Goal: Information Seeking & Learning: Compare options

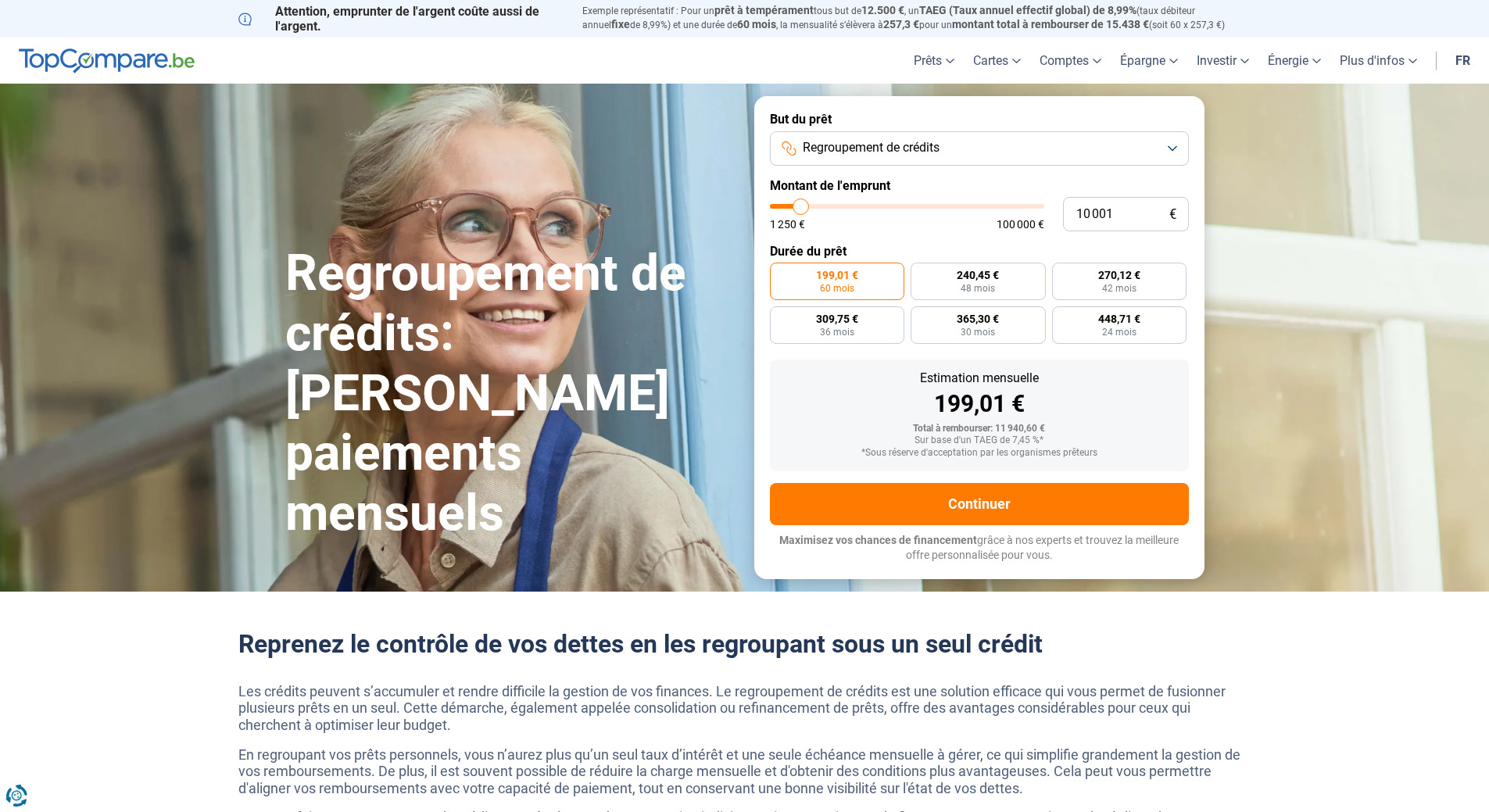
type input "13 000"
type input "13000"
type input "13 500"
type input "13500"
type input "14 250"
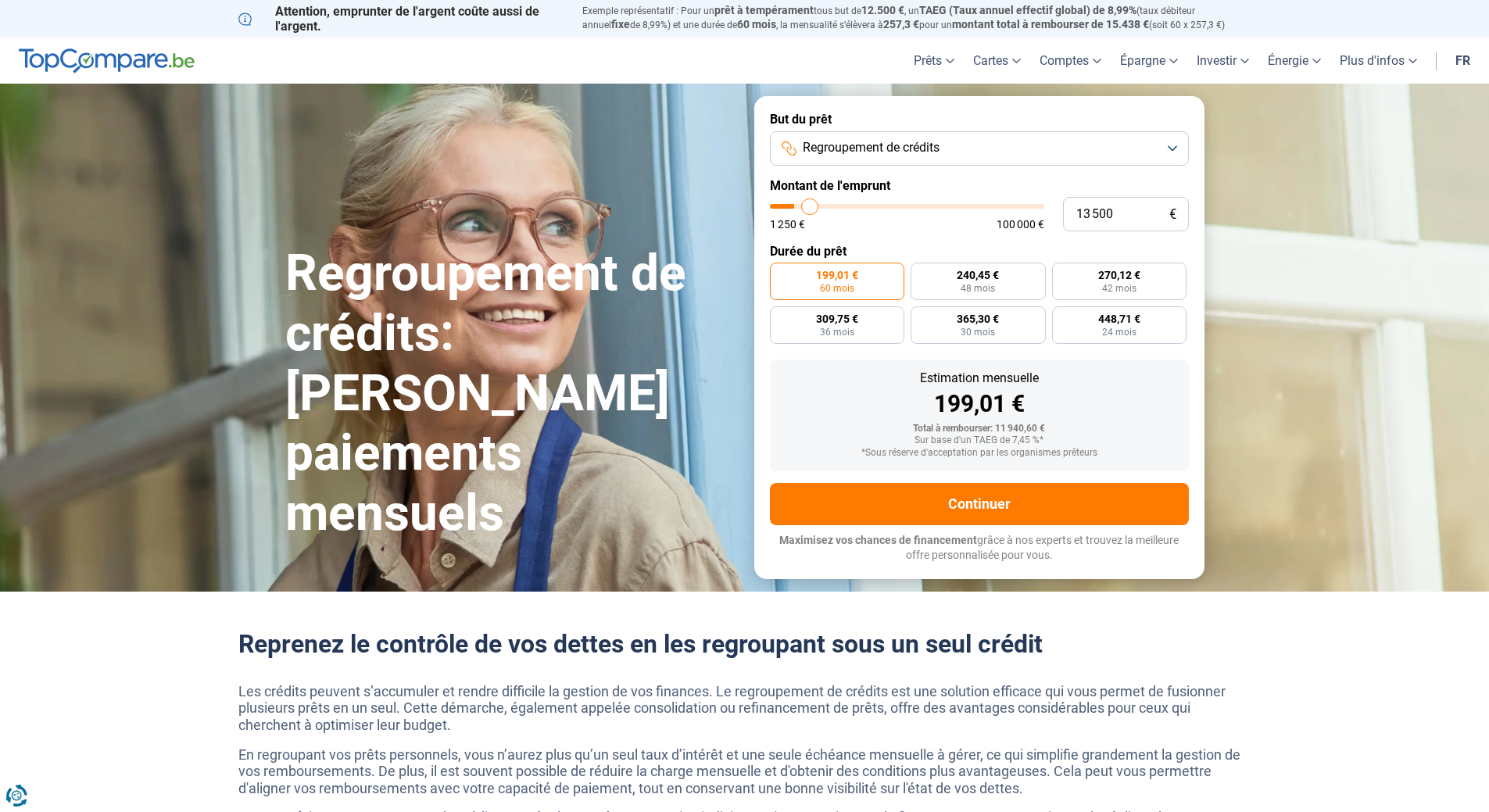
type input "14250"
type input "15 000"
type input "15000"
type input "16 500"
type input "16500"
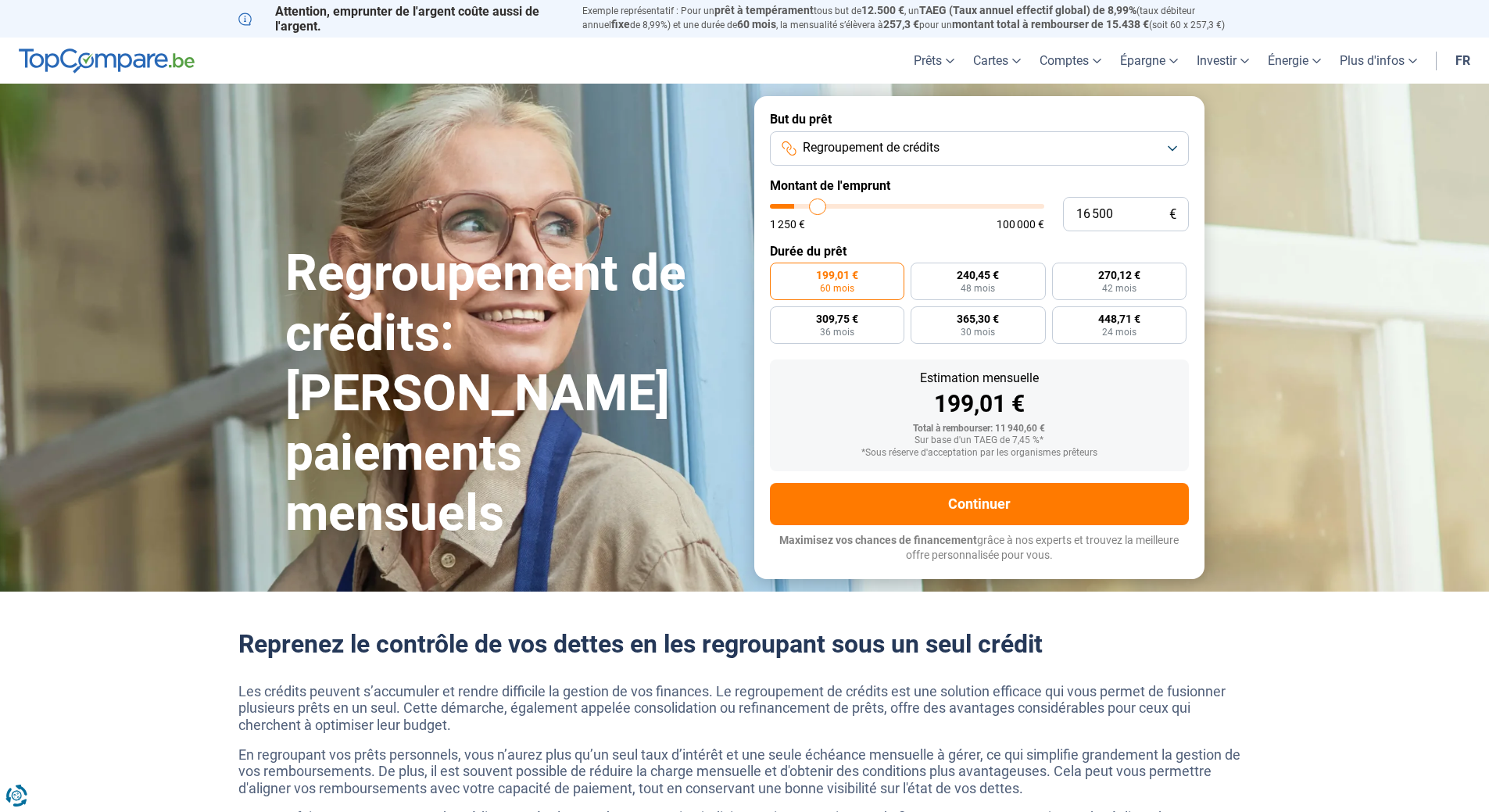
type input "18 000"
type input "18000"
type input "20 250"
type input "20250"
type input "21 500"
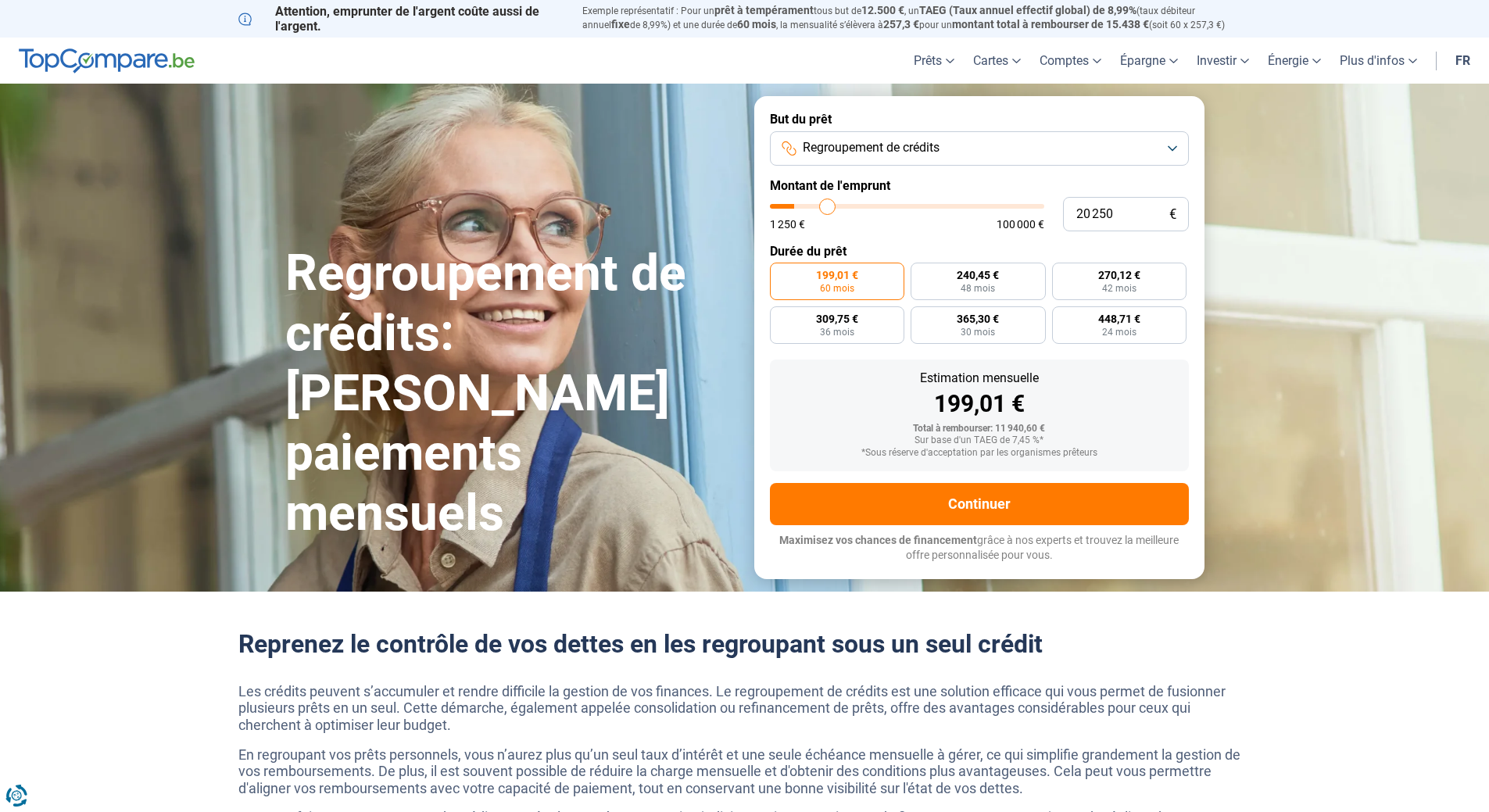
type input "21500"
type input "23 250"
type input "23250"
type input "24 500"
type input "24500"
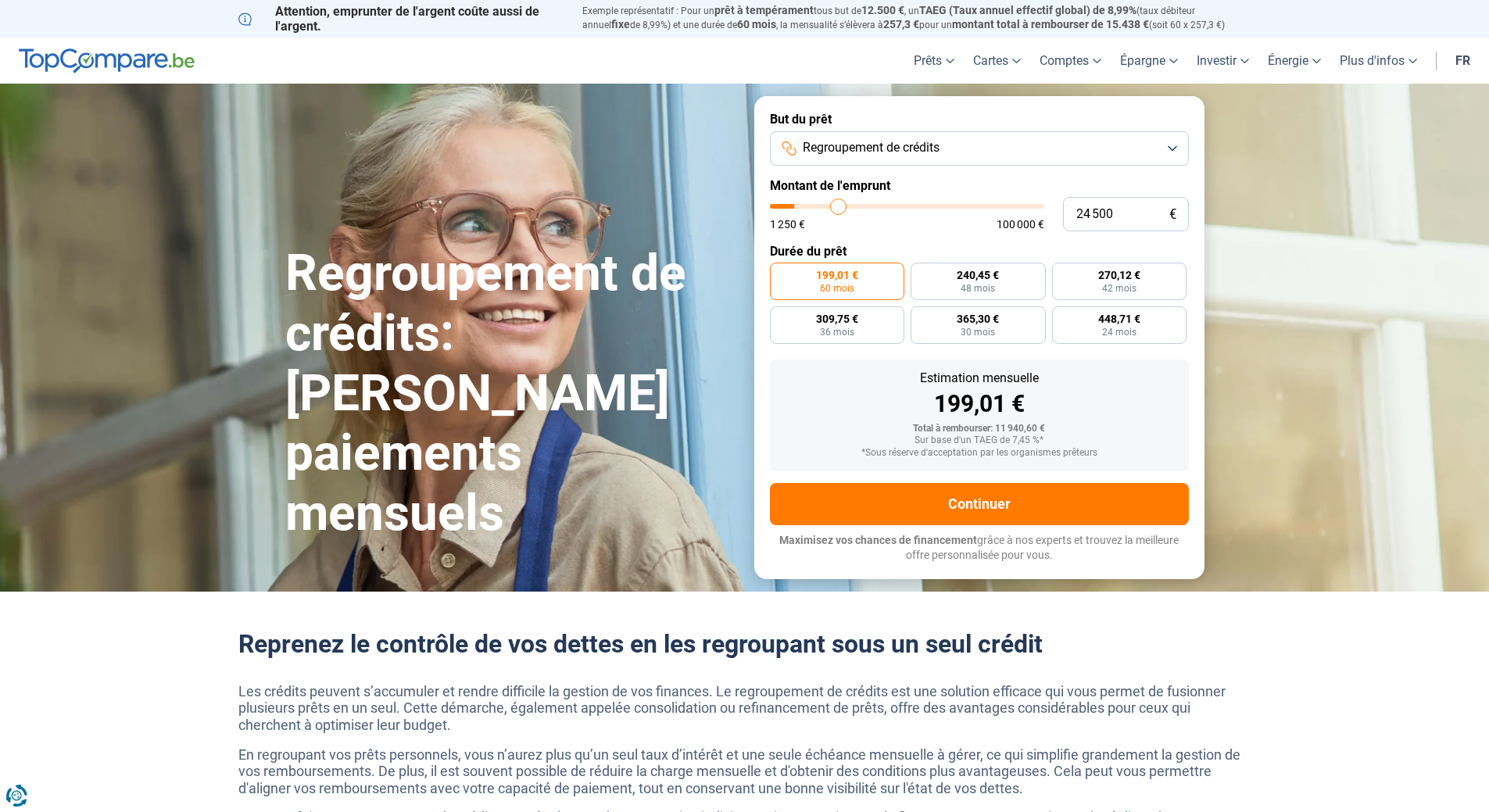
type input "25 250"
type input "25250"
type input "26 000"
type input "26000"
type input "26 500"
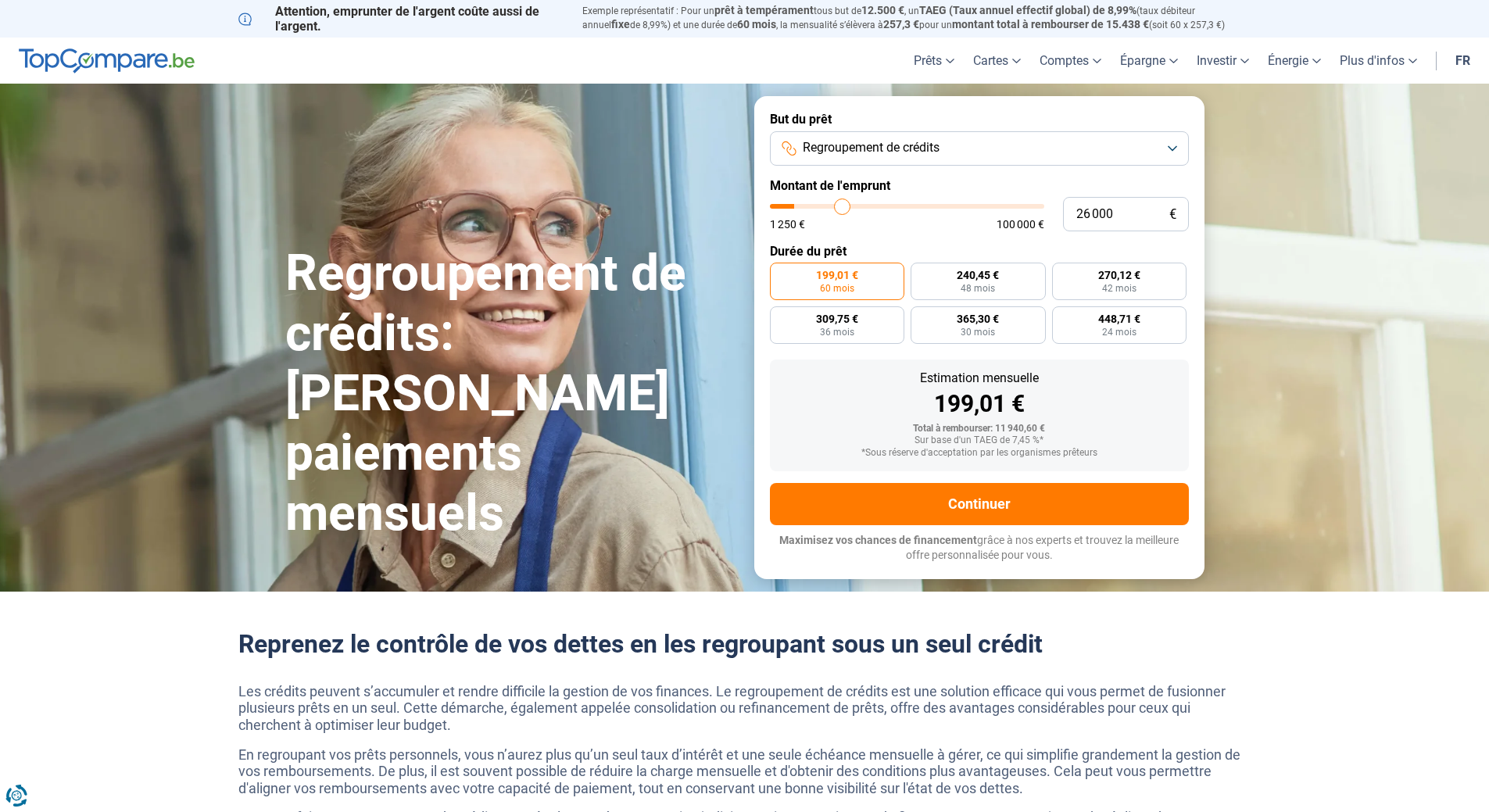
type input "26500"
type input "26 750"
type input "26750"
type input "27 250"
type input "27250"
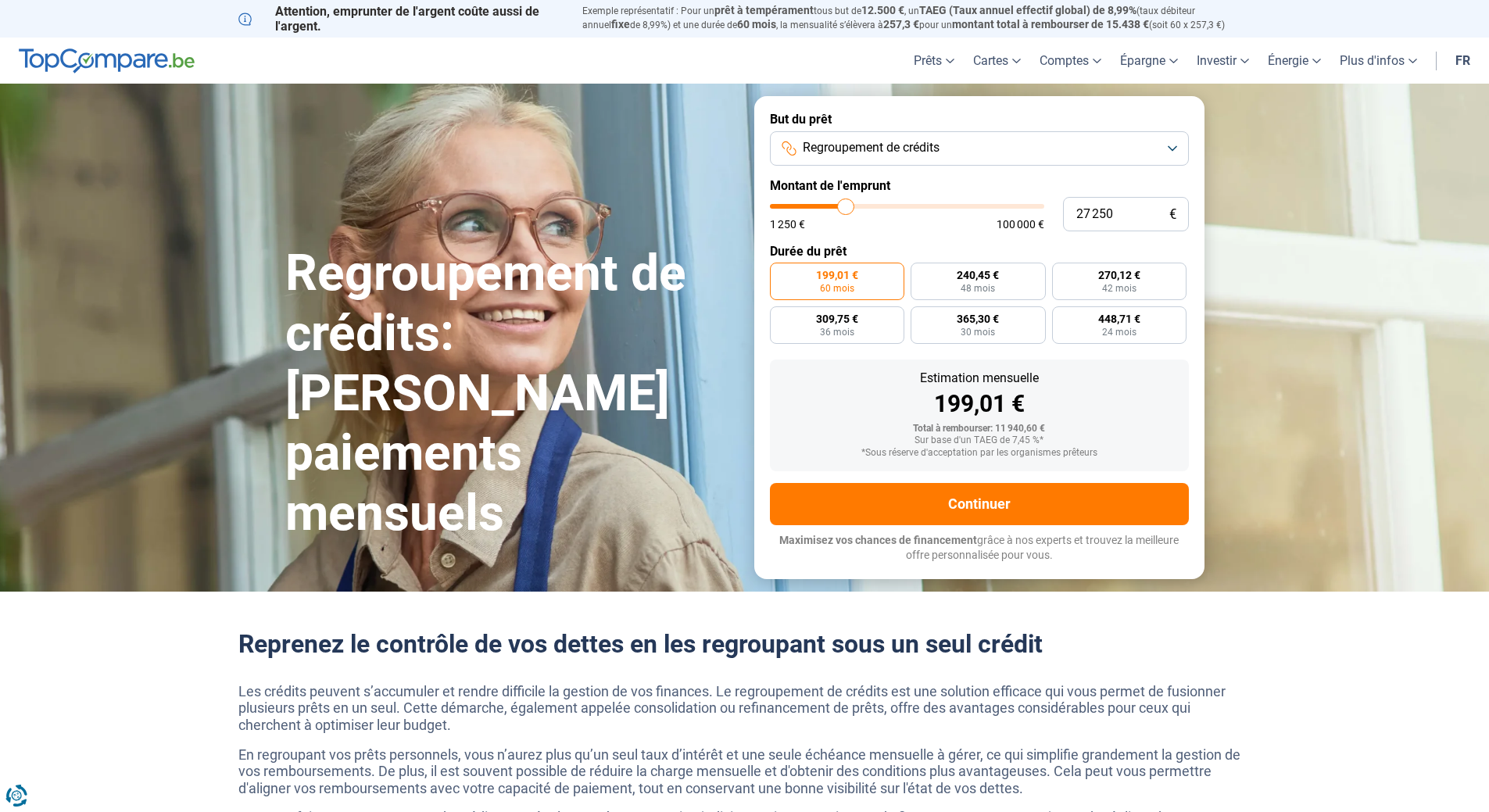
type input "27 750"
type input "27750"
type input "28 000"
type input "28000"
type input "28 250"
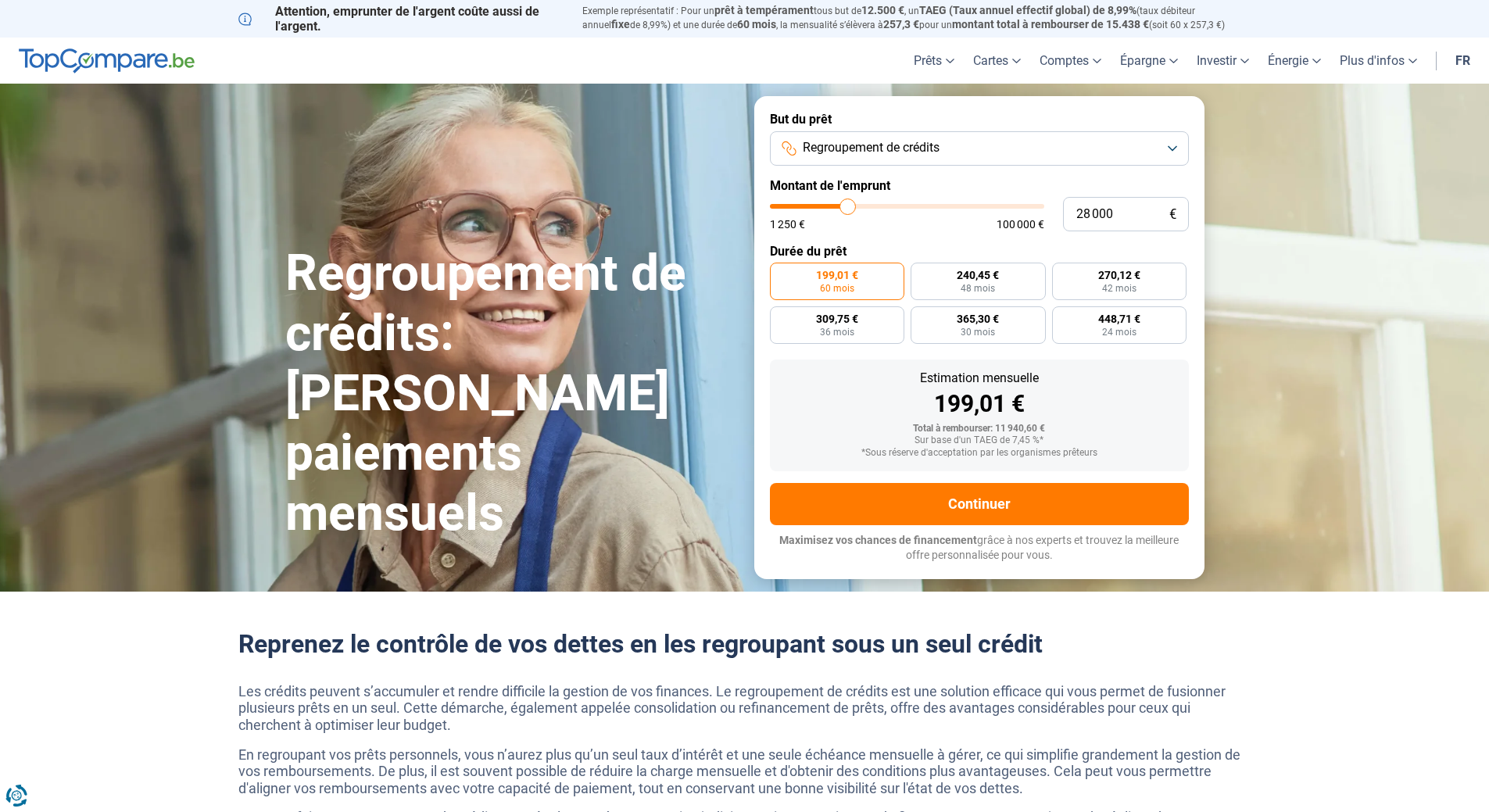
type input "28250"
type input "29 000"
type input "29000"
type input "29 750"
type input "29750"
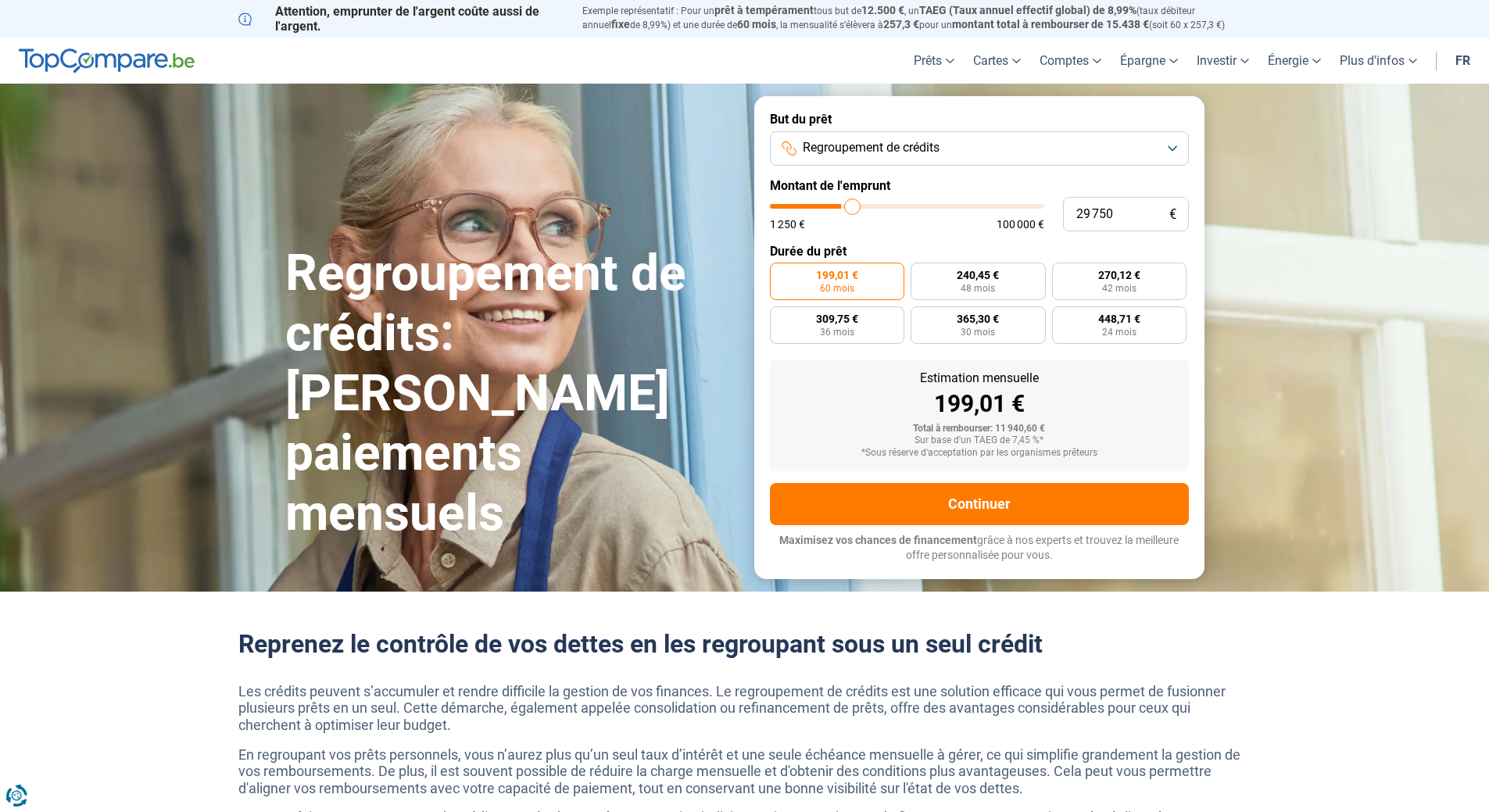
type input "31 000"
type input "31000"
type input "32 000"
type input "32000"
type input "33 500"
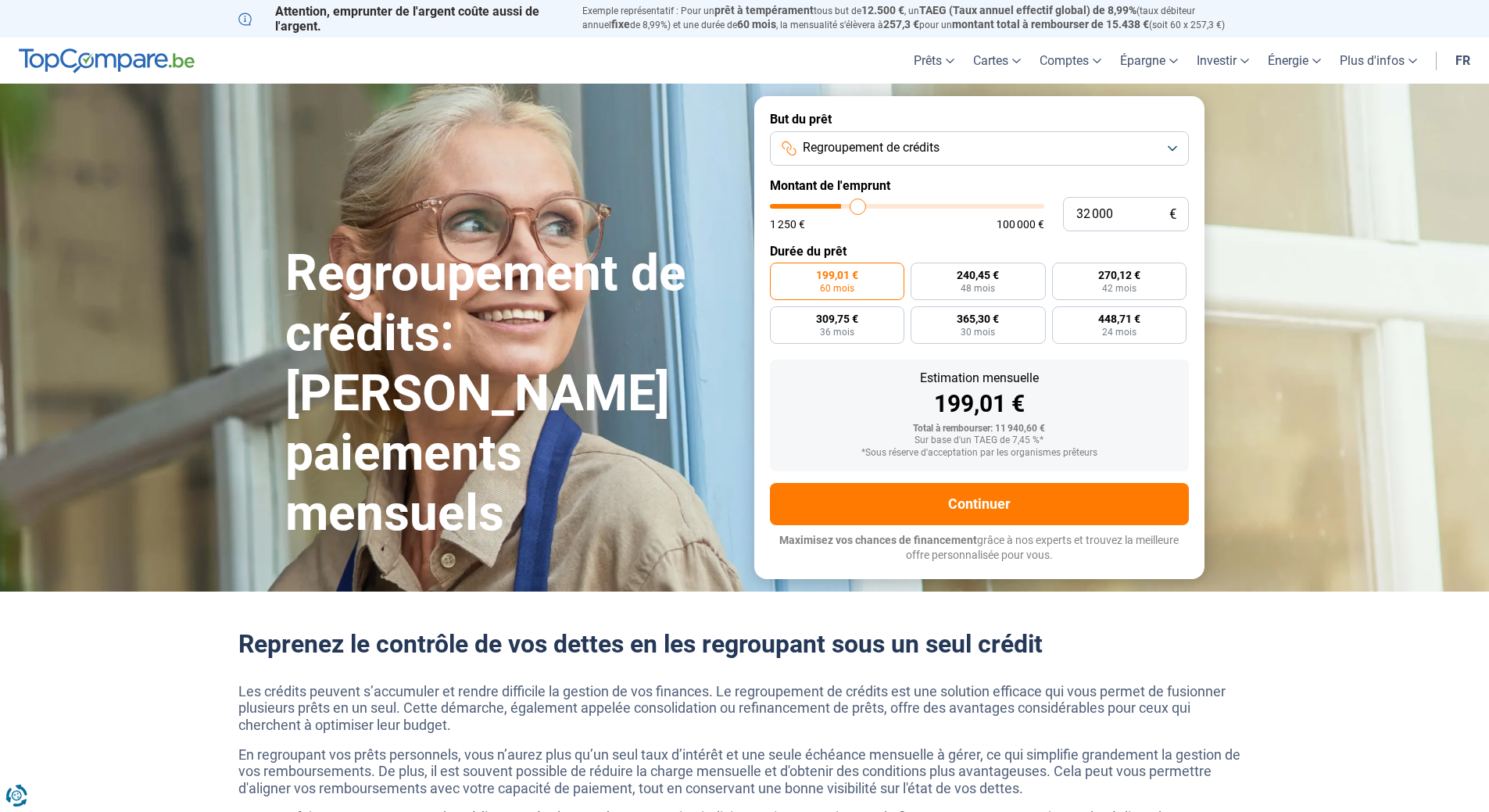
type input "33500"
type input "34 250"
type input "34250"
type input "35 250"
type input "35250"
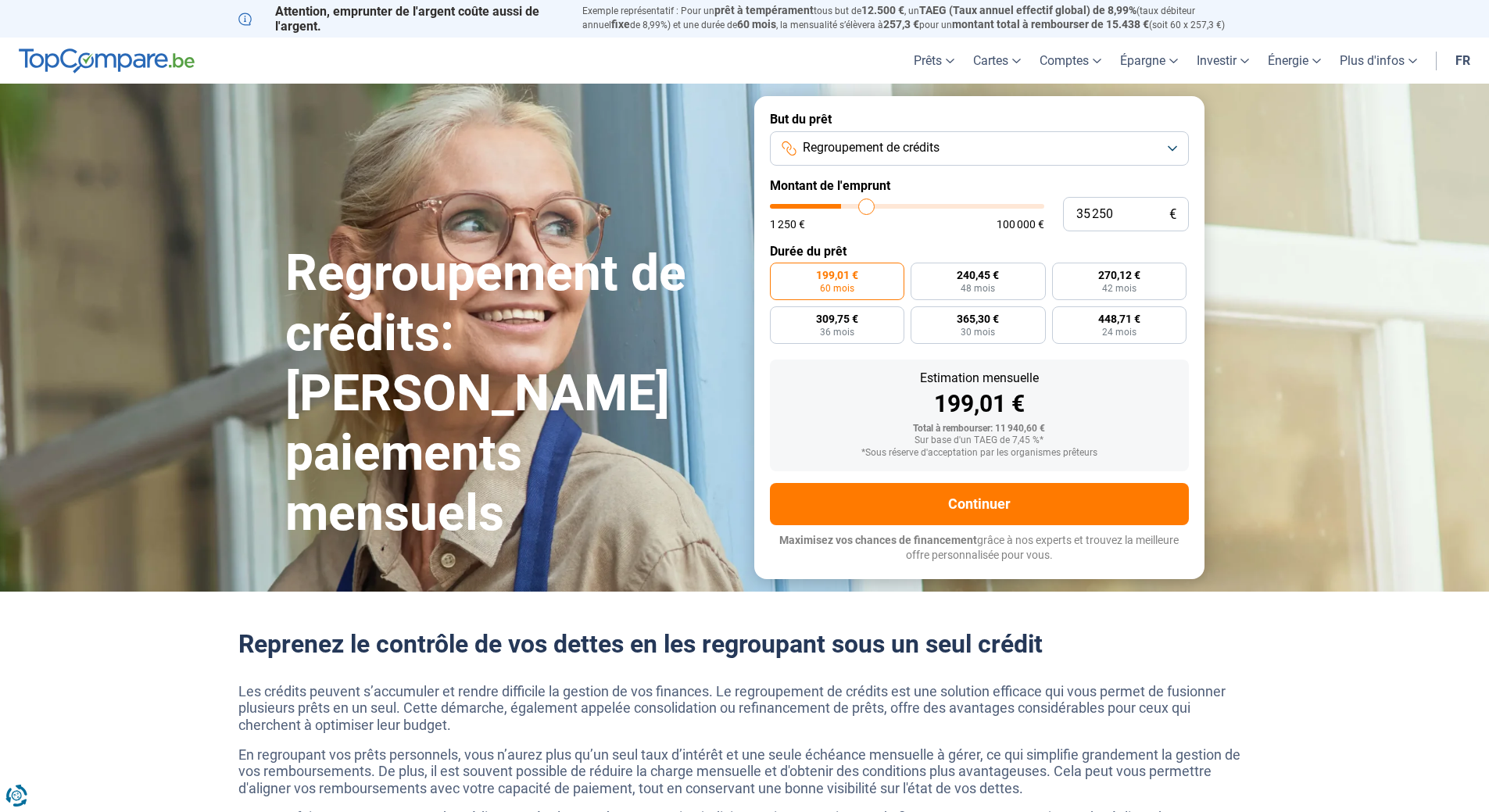
type input "36 250"
type input "36250"
type input "37 000"
type input "37000"
type input "37 750"
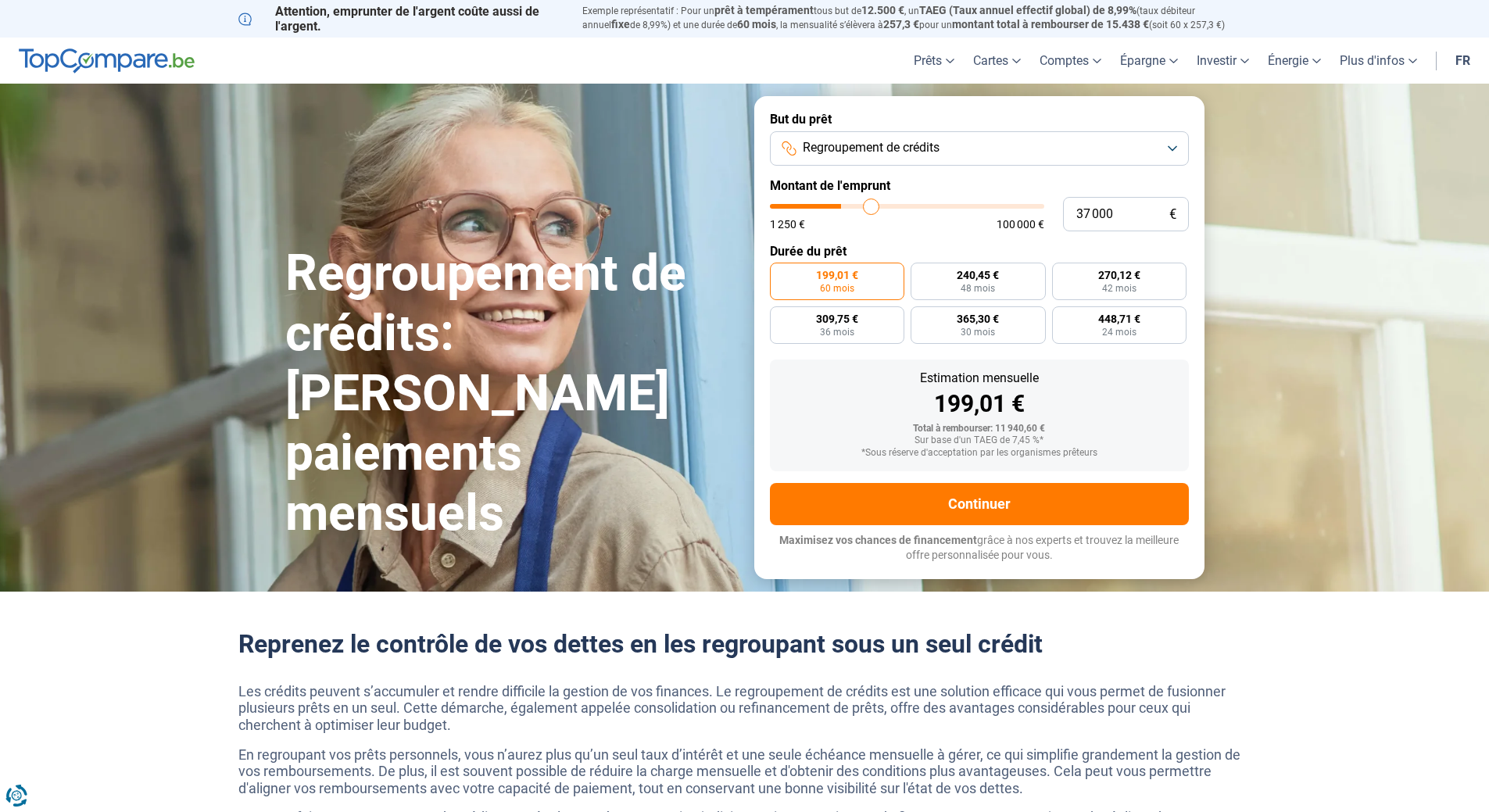
type input "37750"
type input "38 000"
type input "38000"
type input "38 250"
type input "38250"
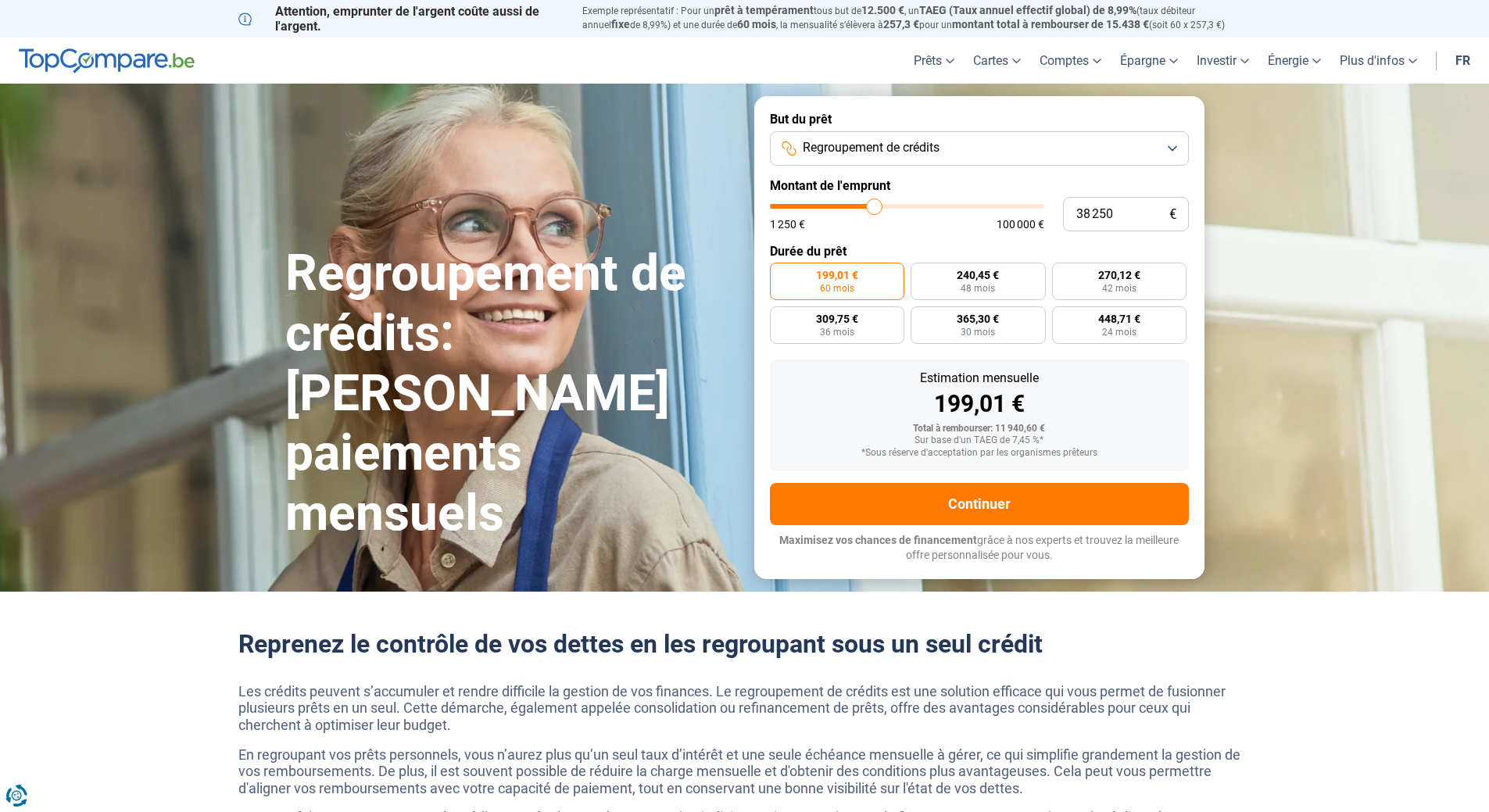
type input "38 500"
type input "38500"
type input "38 750"
type input "38750"
type input "39 250"
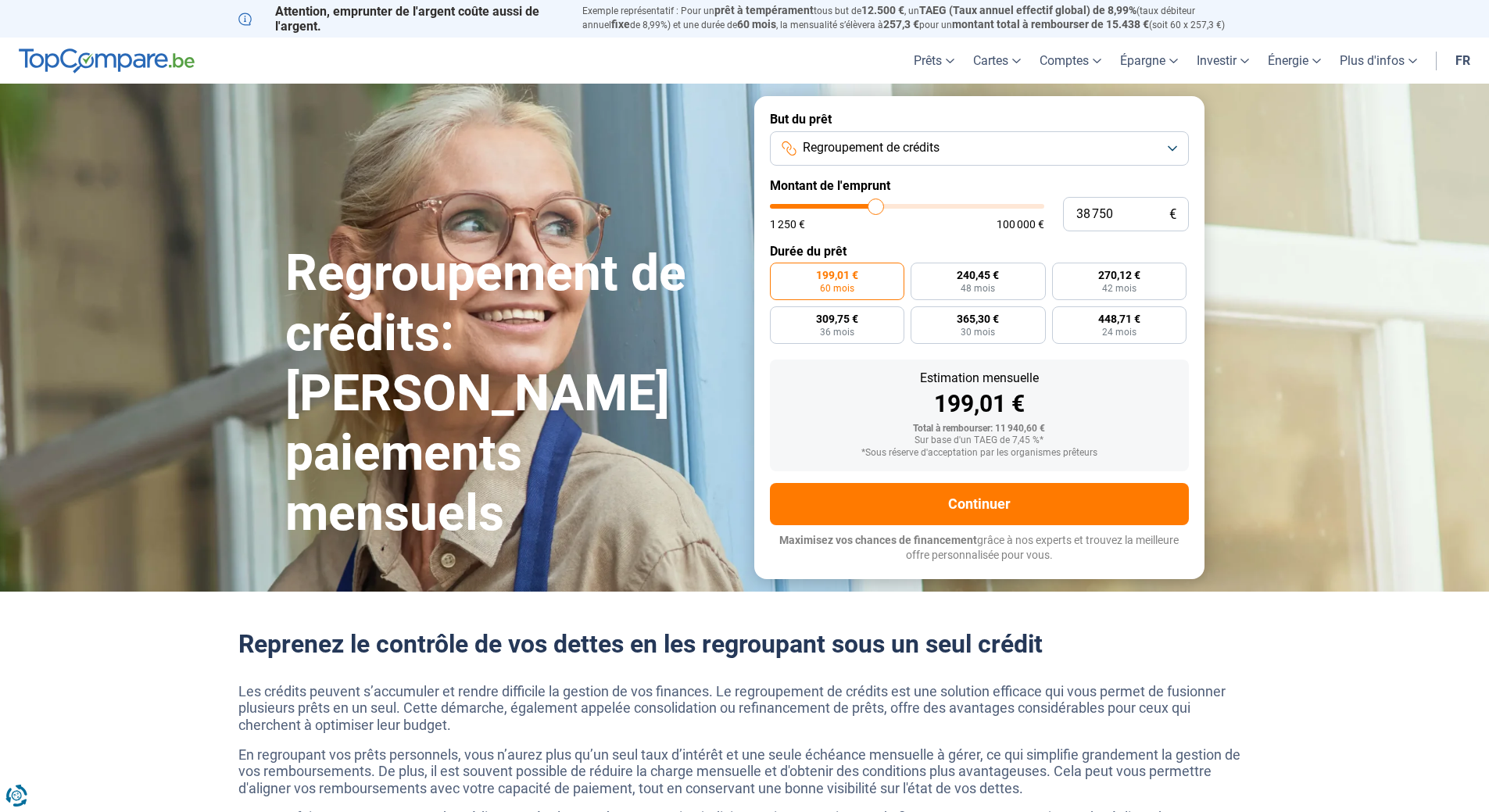
type input "39250"
type input "39 500"
type input "39500"
type input "40 000"
type input "40000"
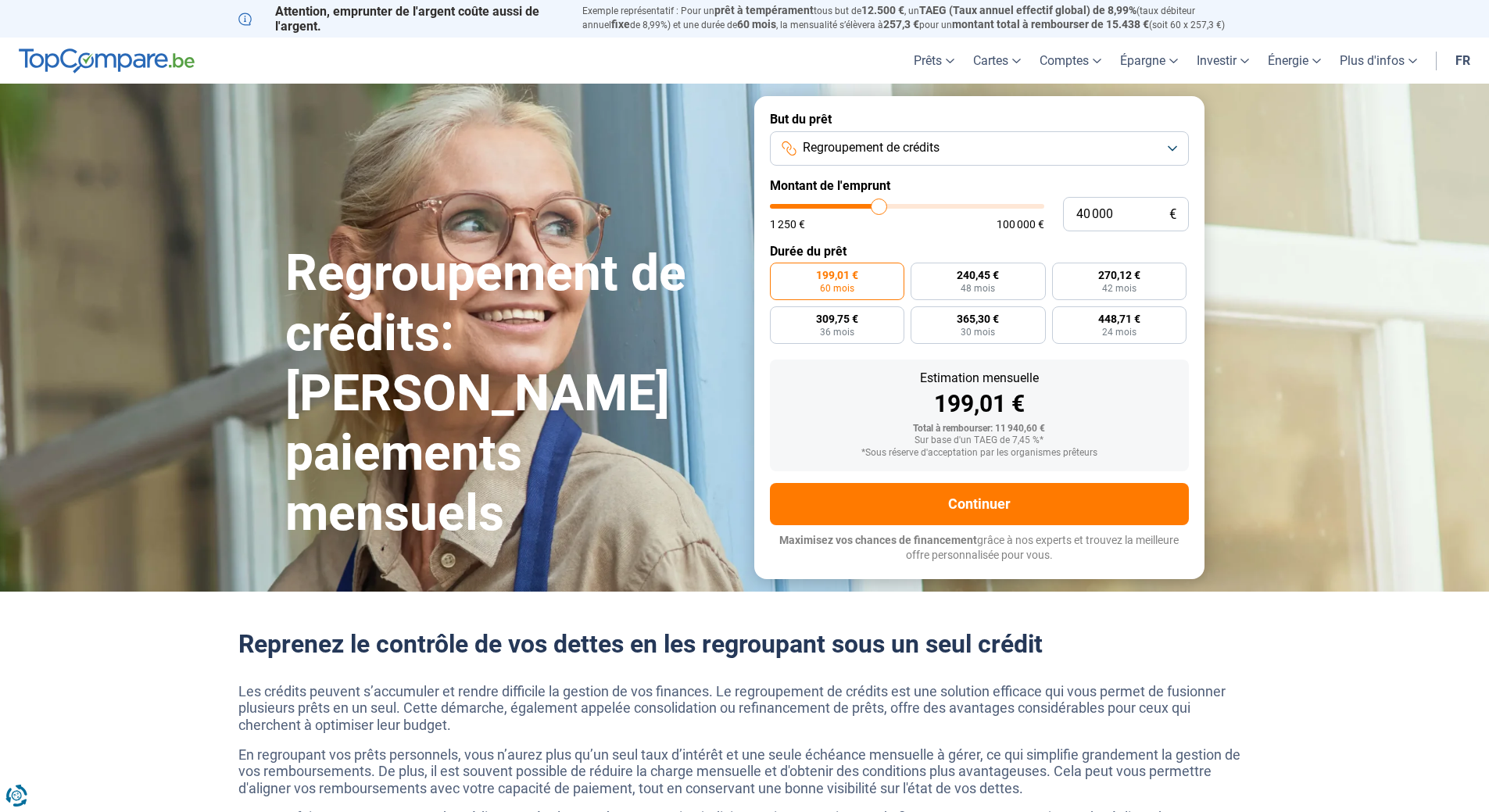
type input "40 750"
type input "40750"
type input "41 000"
type input "41000"
type input "41 250"
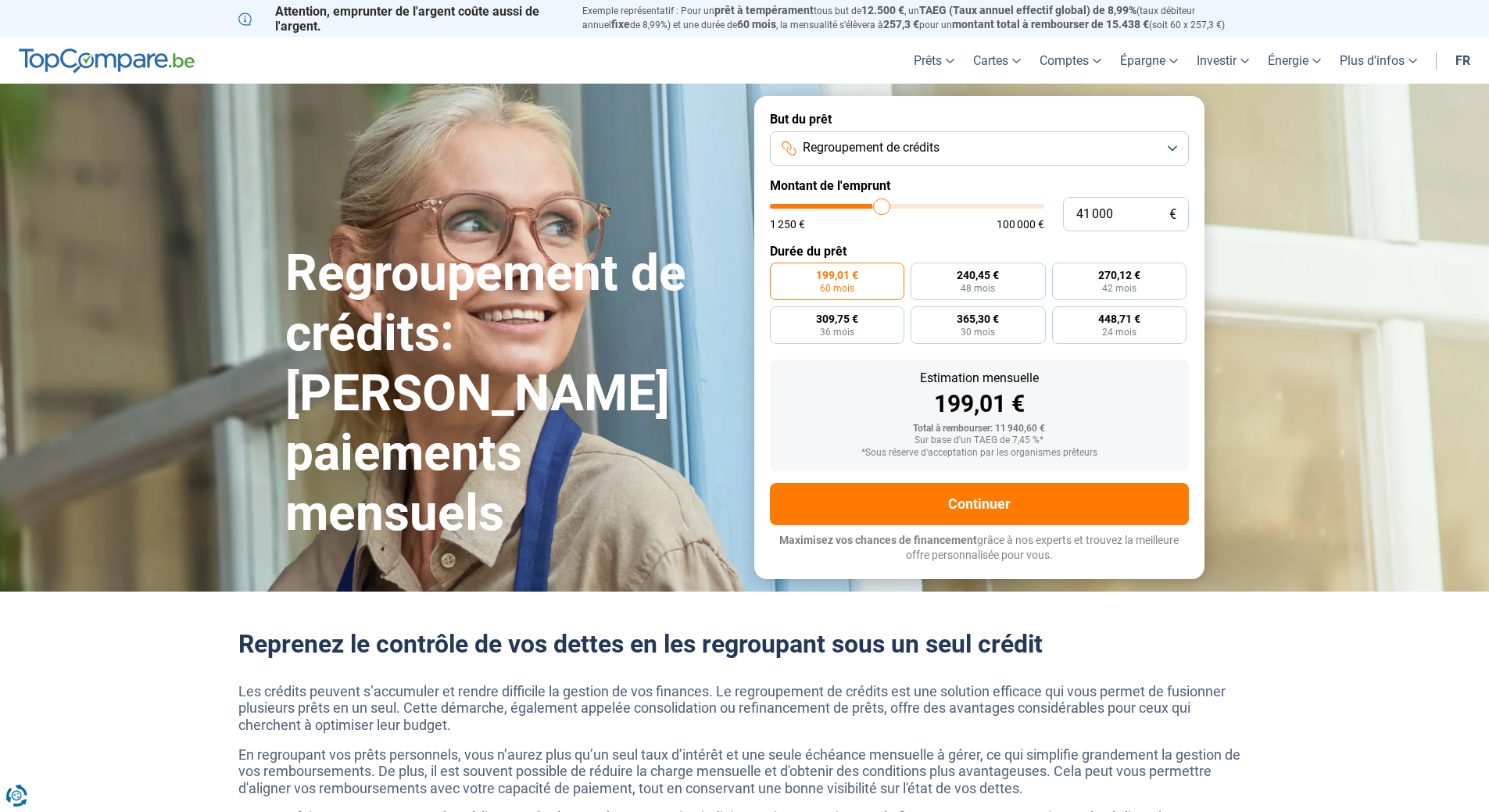
type input "41250"
type input "41 500"
type input "41500"
type input "42 500"
type input "42500"
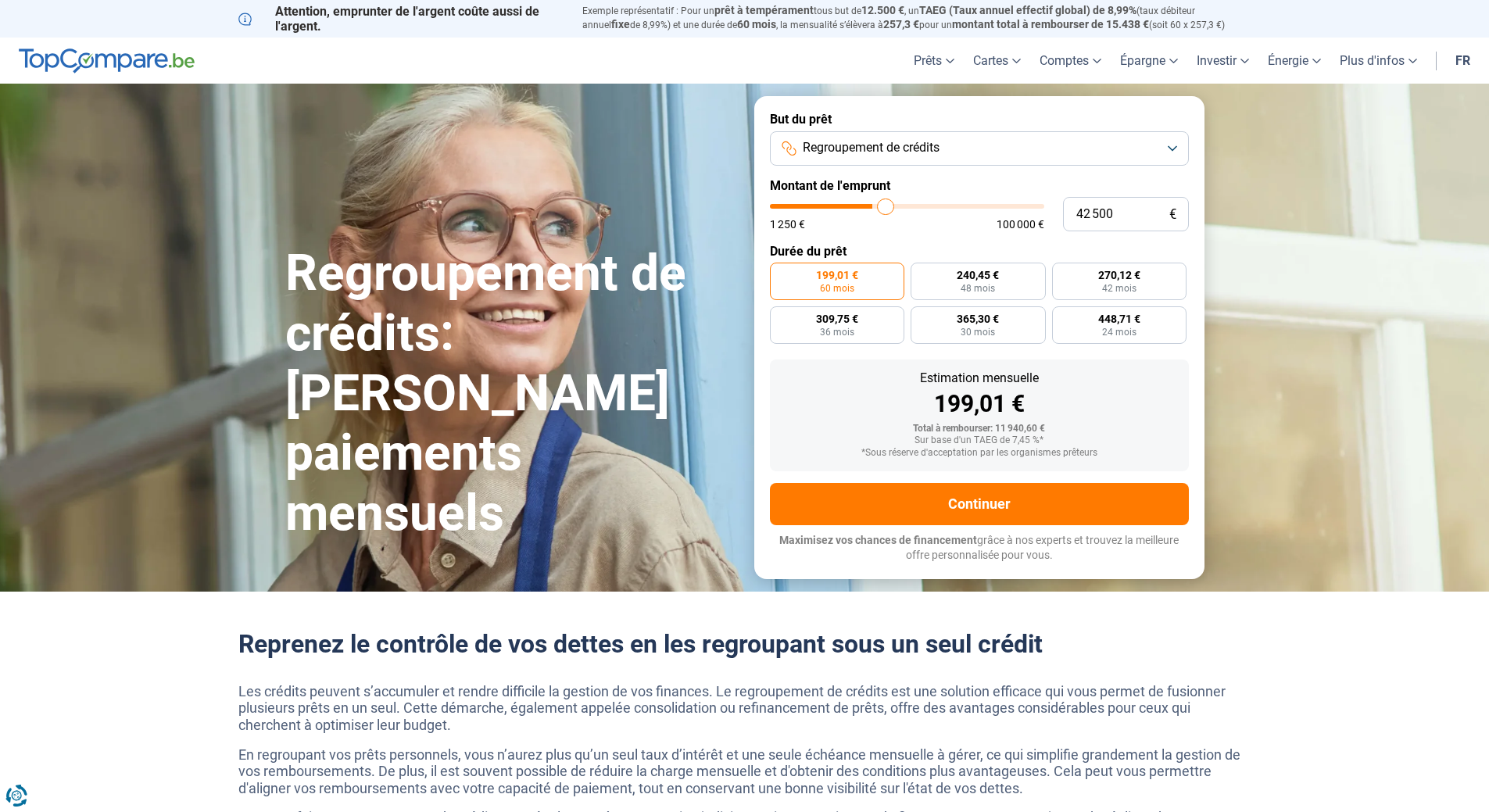
type input "43 000"
type input "43000"
type input "43 750"
type input "43750"
type input "44 250"
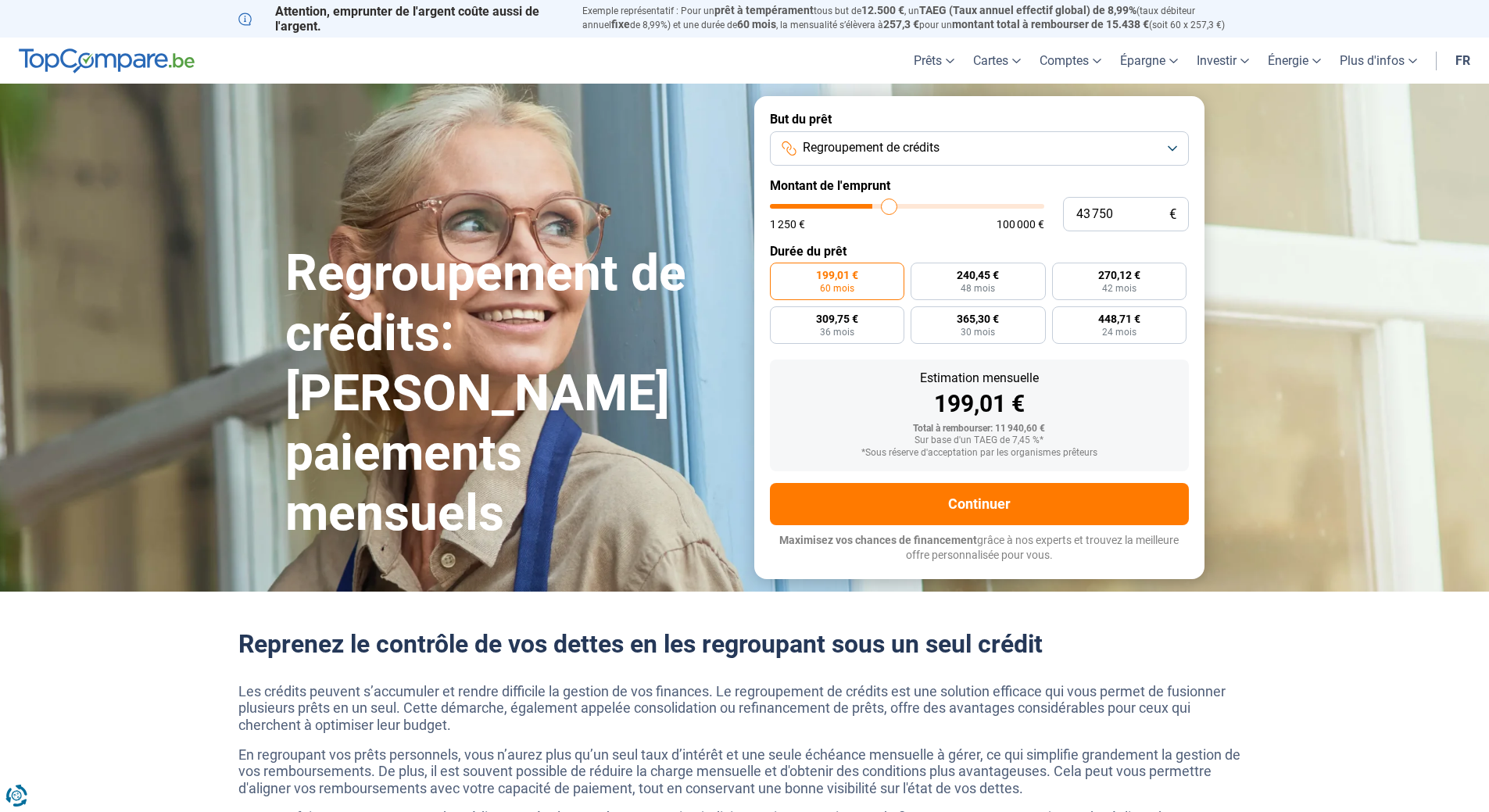
type input "44250"
type input "45 500"
type input "45500"
type input "46 500"
type input "46500"
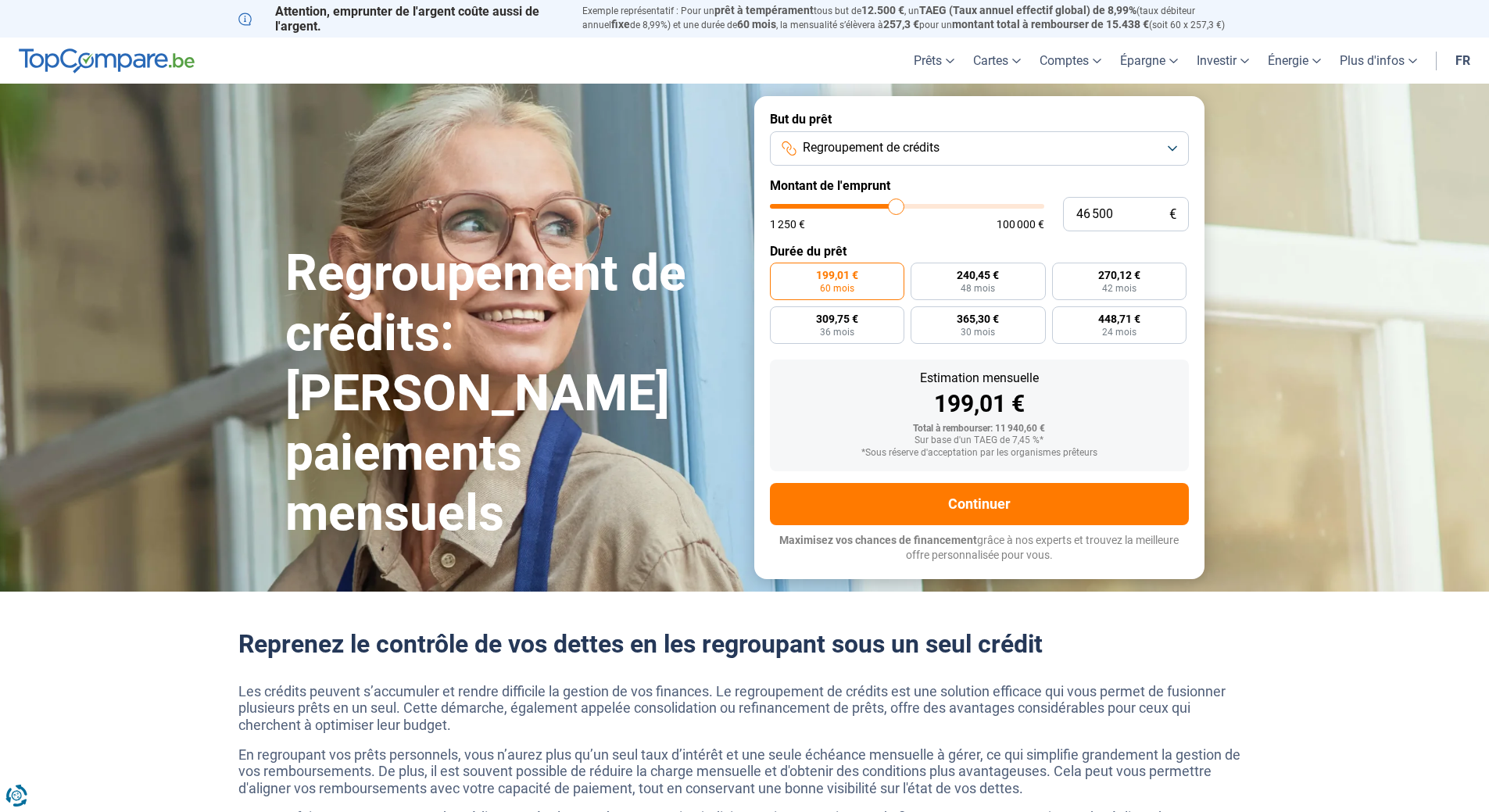
type input "47 000"
type input "47000"
type input "47 500"
type input "47500"
type input "48 250"
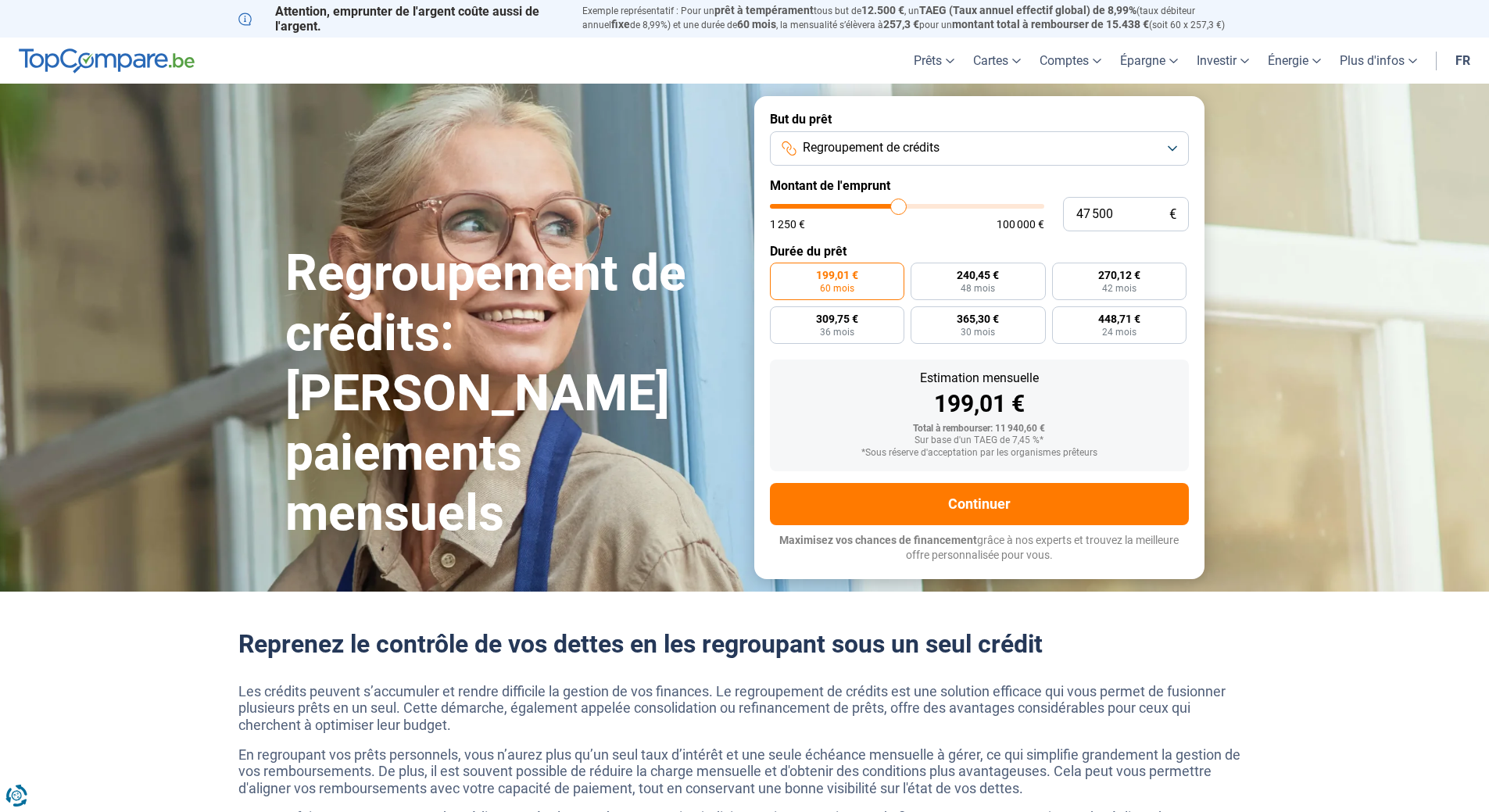
type input "48250"
type input "48 500"
type input "48500"
type input "48 750"
type input "48750"
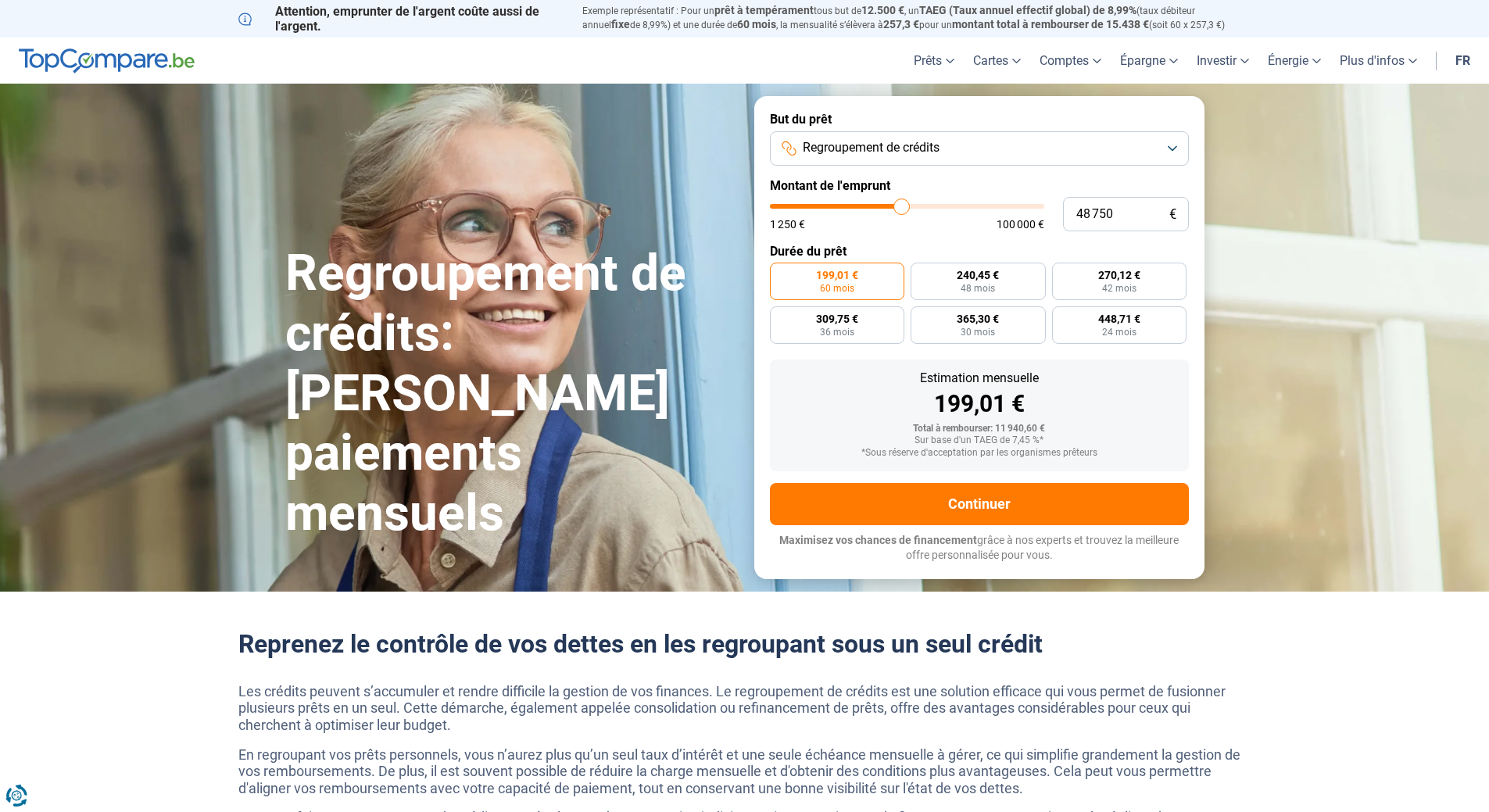
type input "48 250"
type input "48250"
type input "47 500"
type input "47500"
type input "47 000"
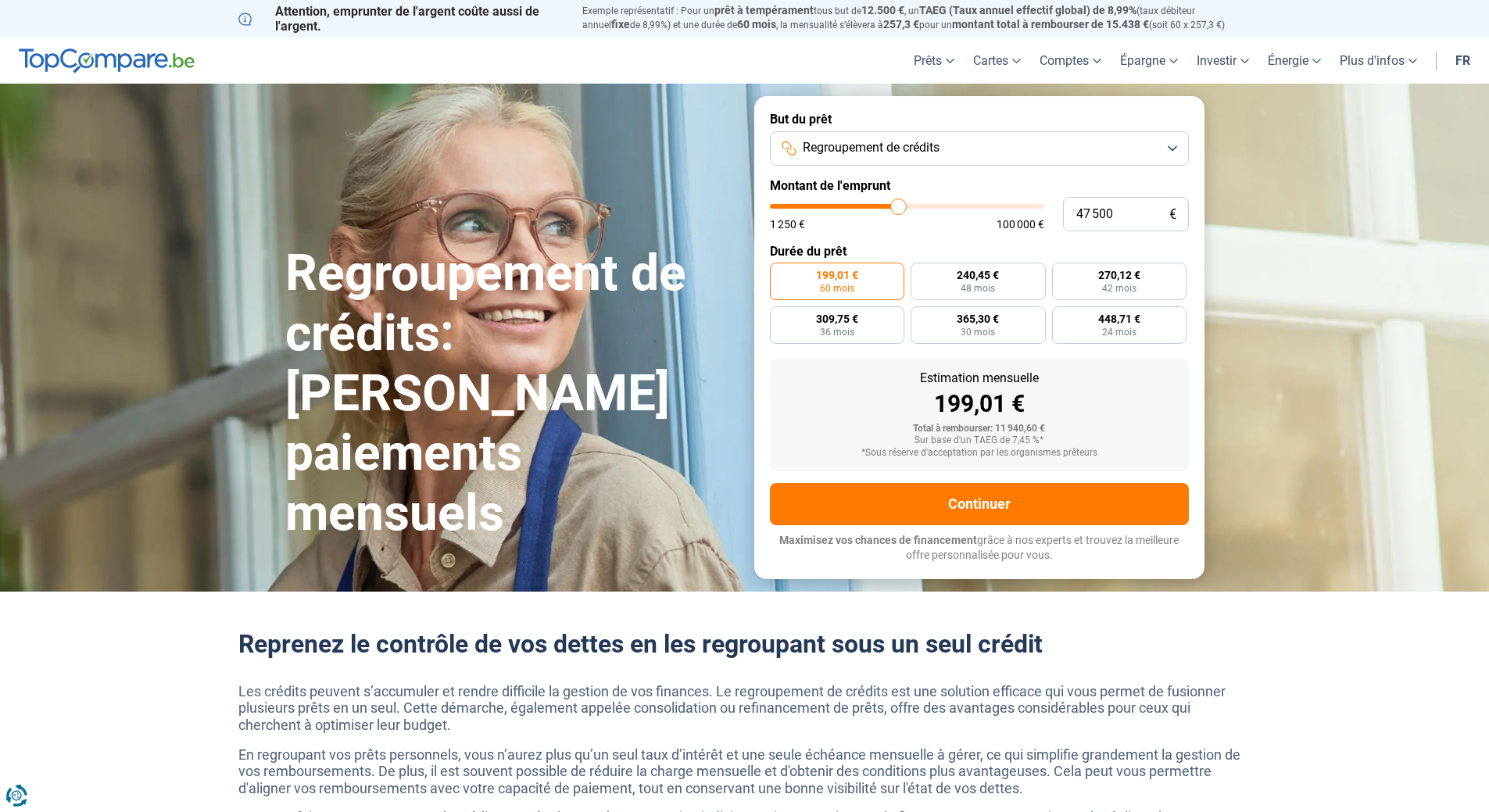
type input "47000"
type input "46 000"
type input "46000"
type input "45 750"
type input "45750"
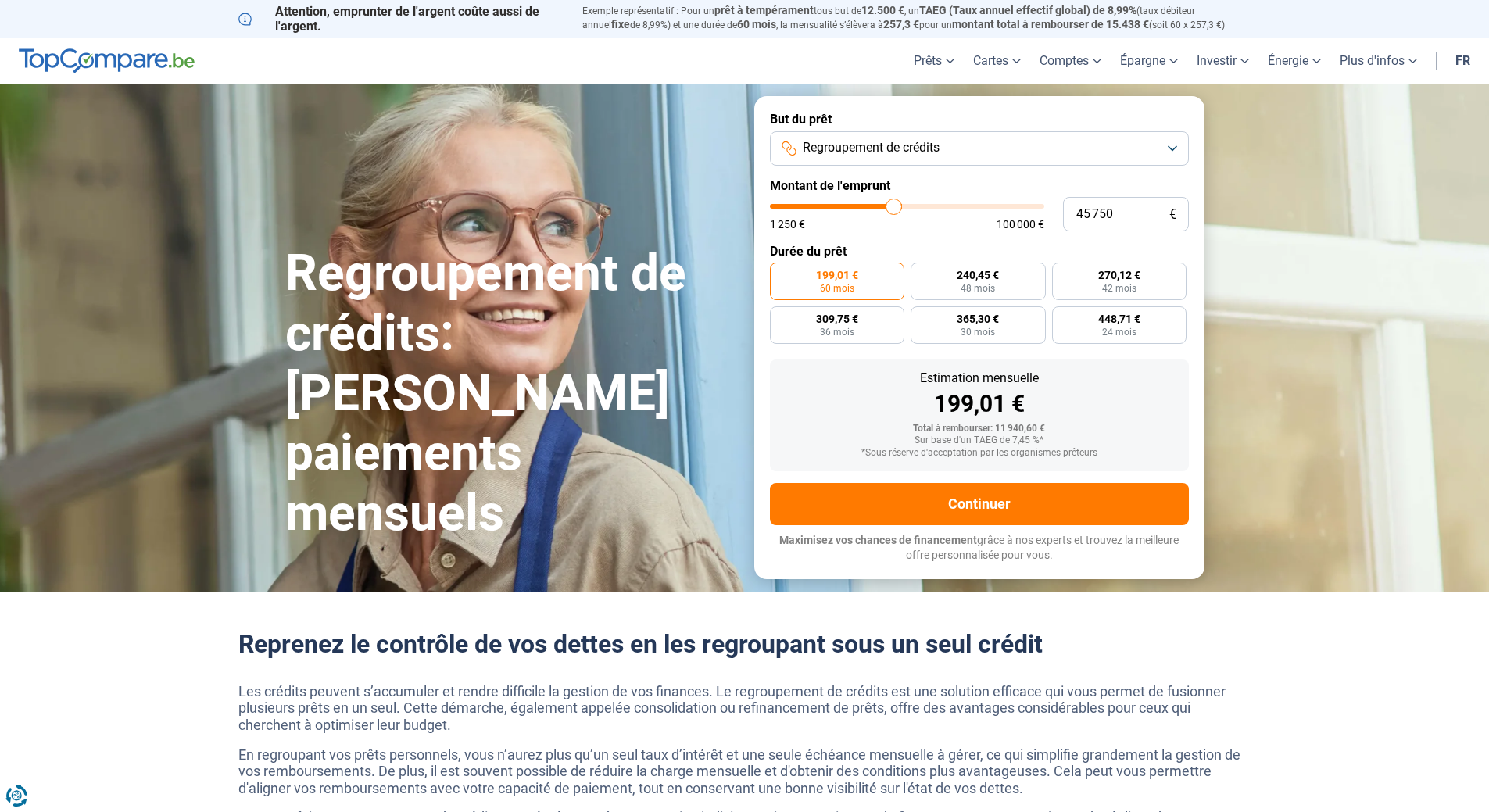
type input "45 500"
type input "45500"
type input "45 000"
type input "45000"
type input "44 500"
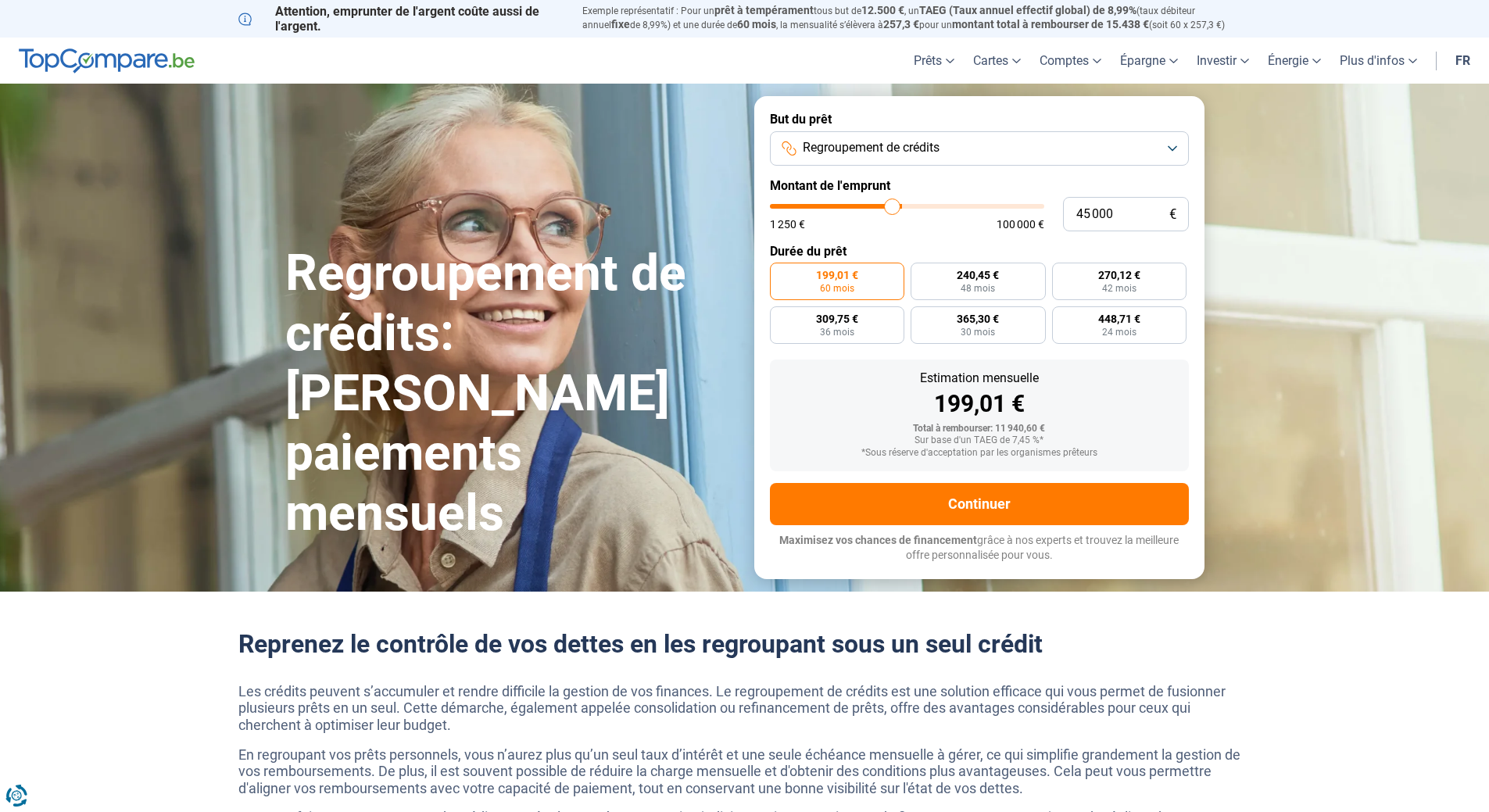
type input "44500"
type input "44 000"
type input "44000"
type input "43 000"
type input "43000"
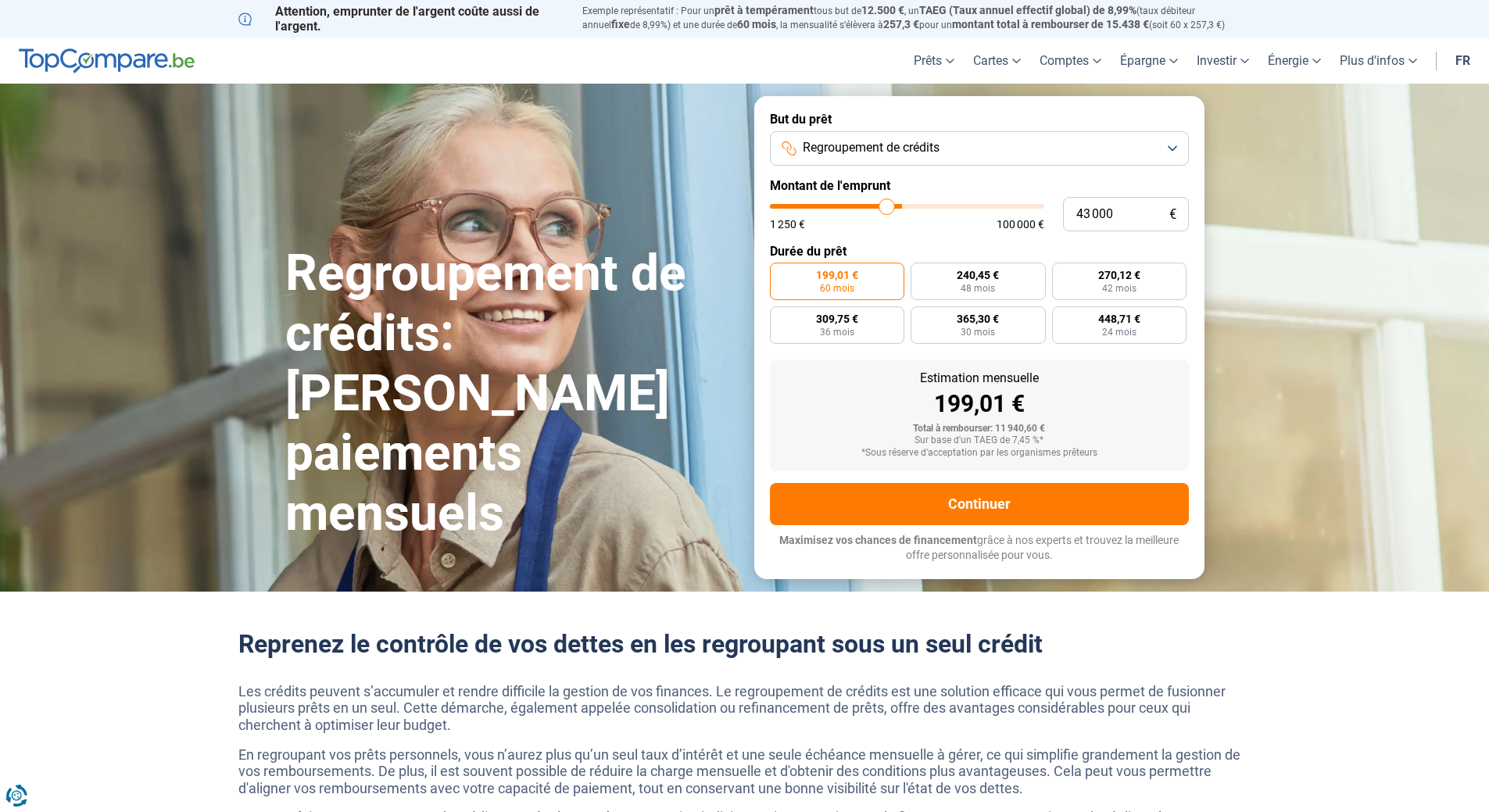
type input "42 250"
type input "42250"
type input "41 000"
type input "41000"
type input "40 000"
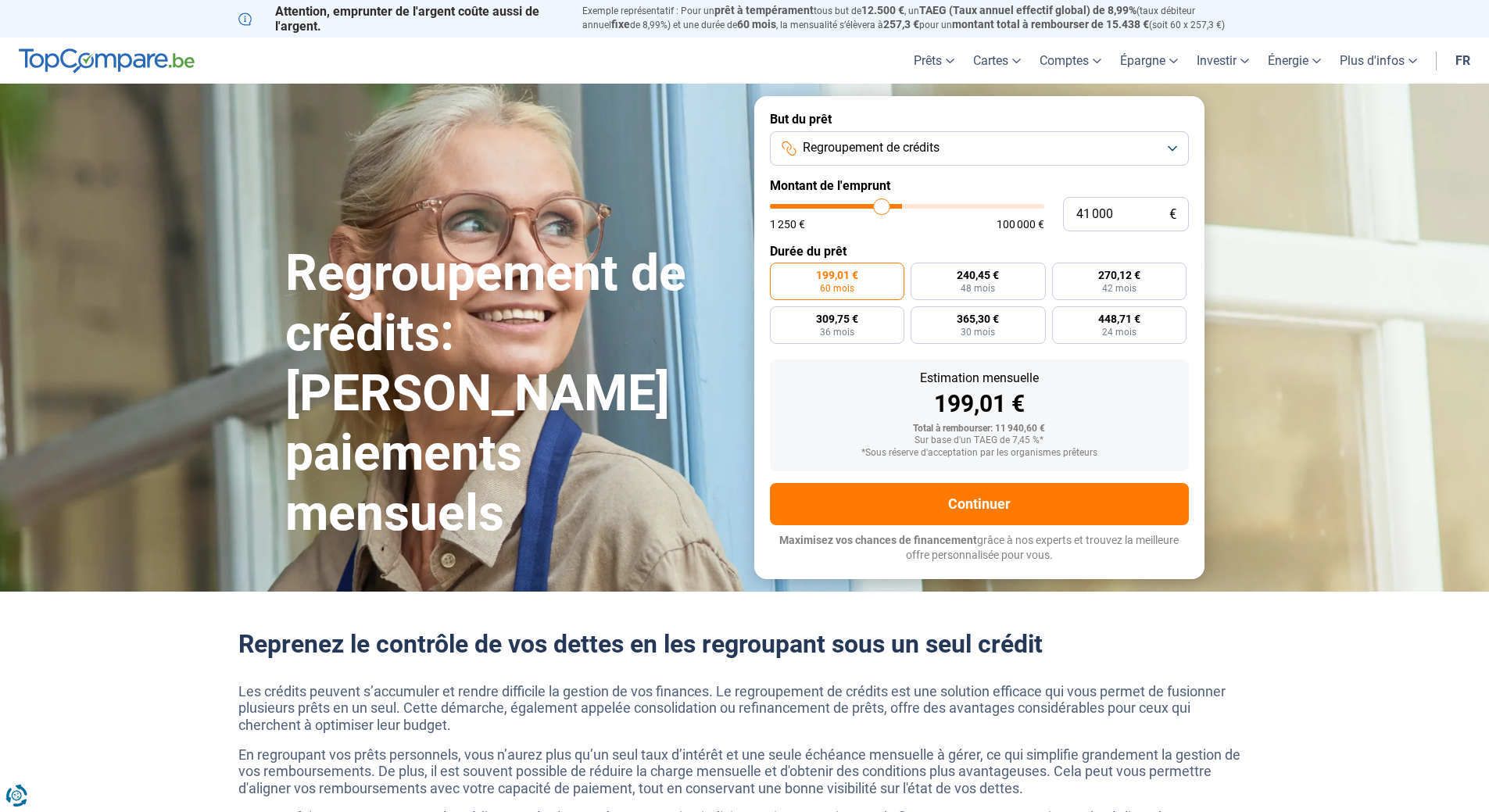
type input "40000"
type input "39 250"
type input "39250"
type input "38 250"
type input "38250"
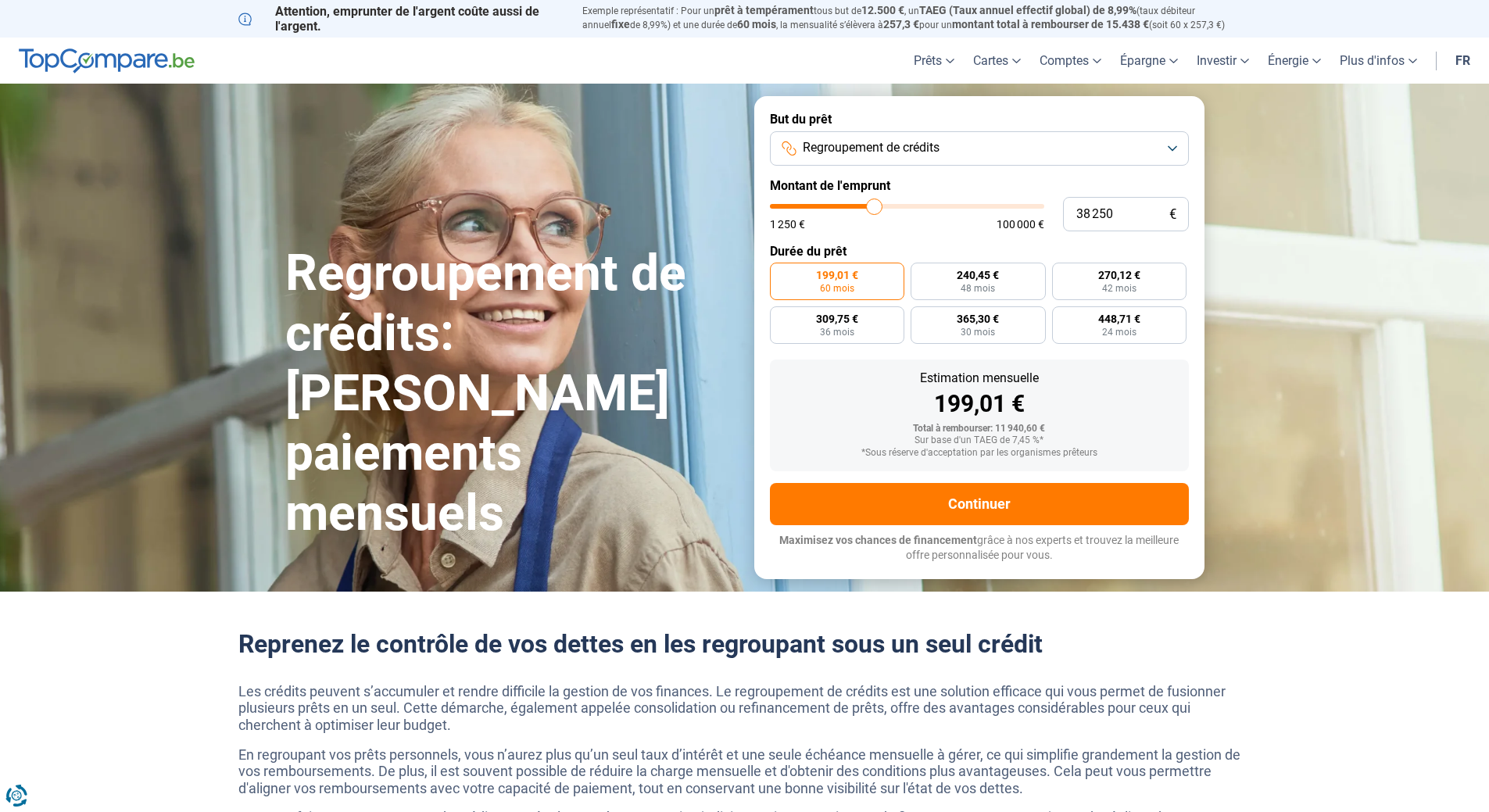
type input "38 000"
type input "38000"
type input "37 750"
type input "37750"
type input "37 000"
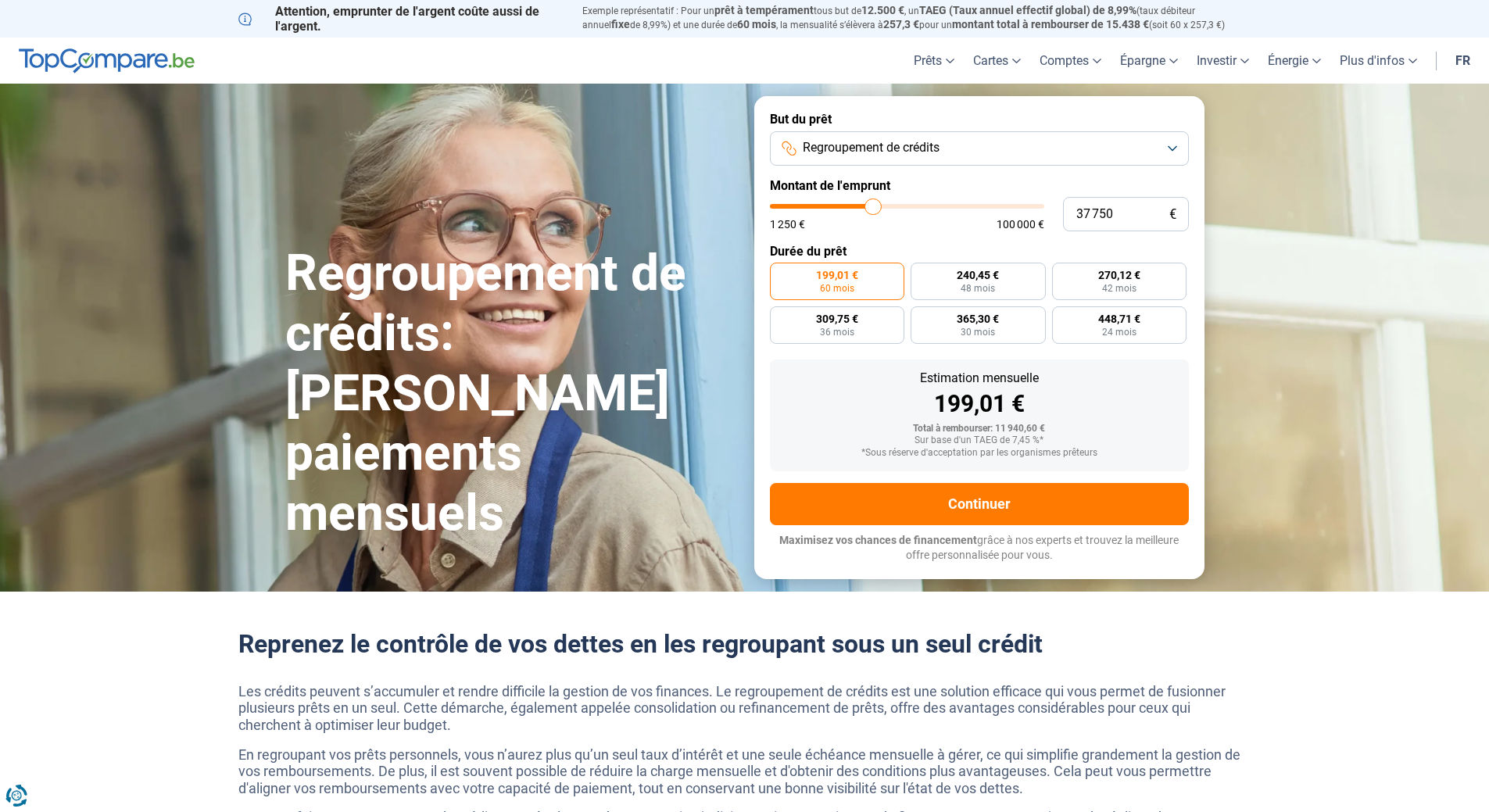
type input "37000"
type input "36 500"
type input "36500"
type input "36 250"
type input "36250"
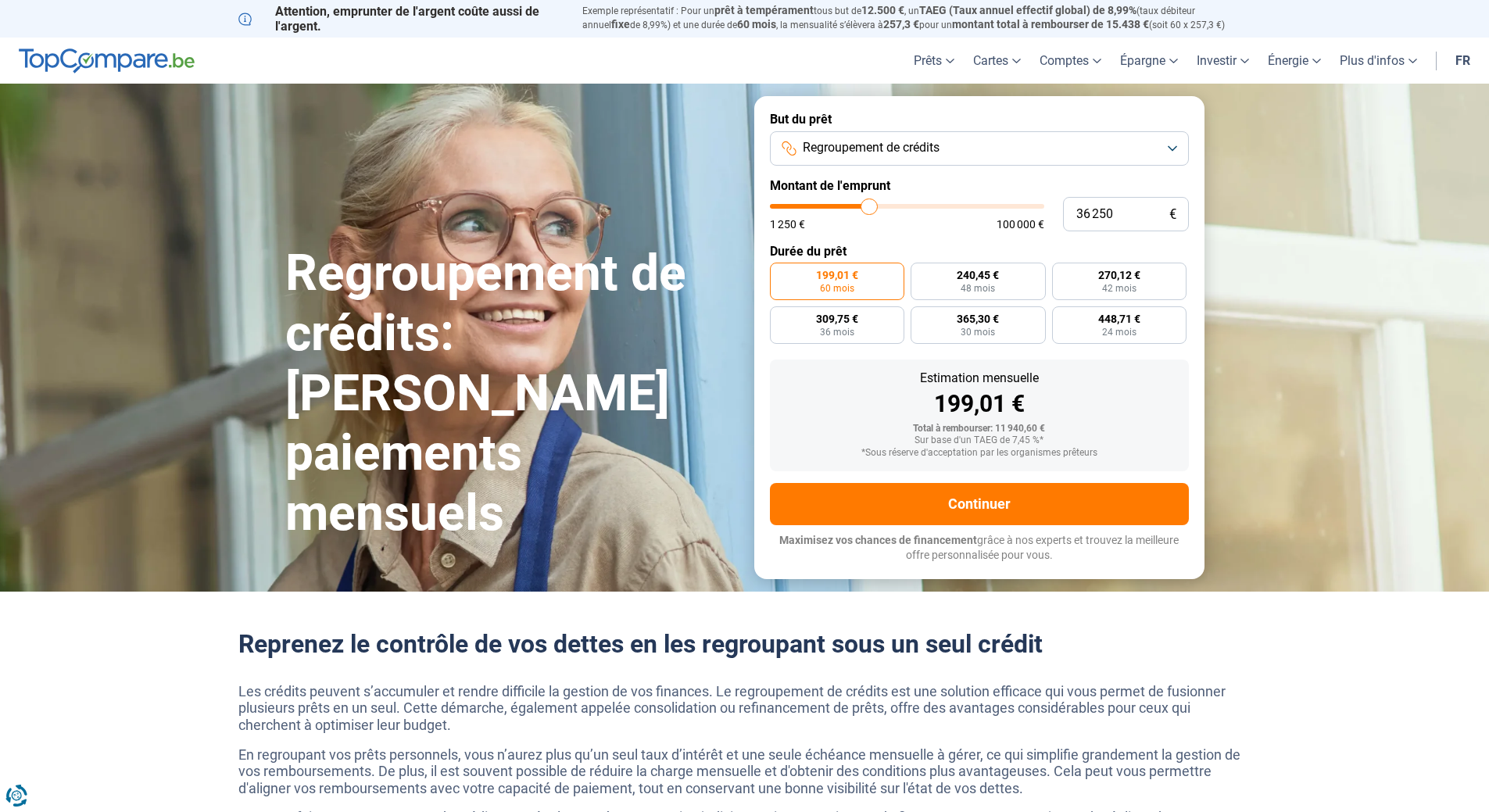
type input "35 500"
type input "35500"
type input "35 250"
type input "35250"
type input "34 750"
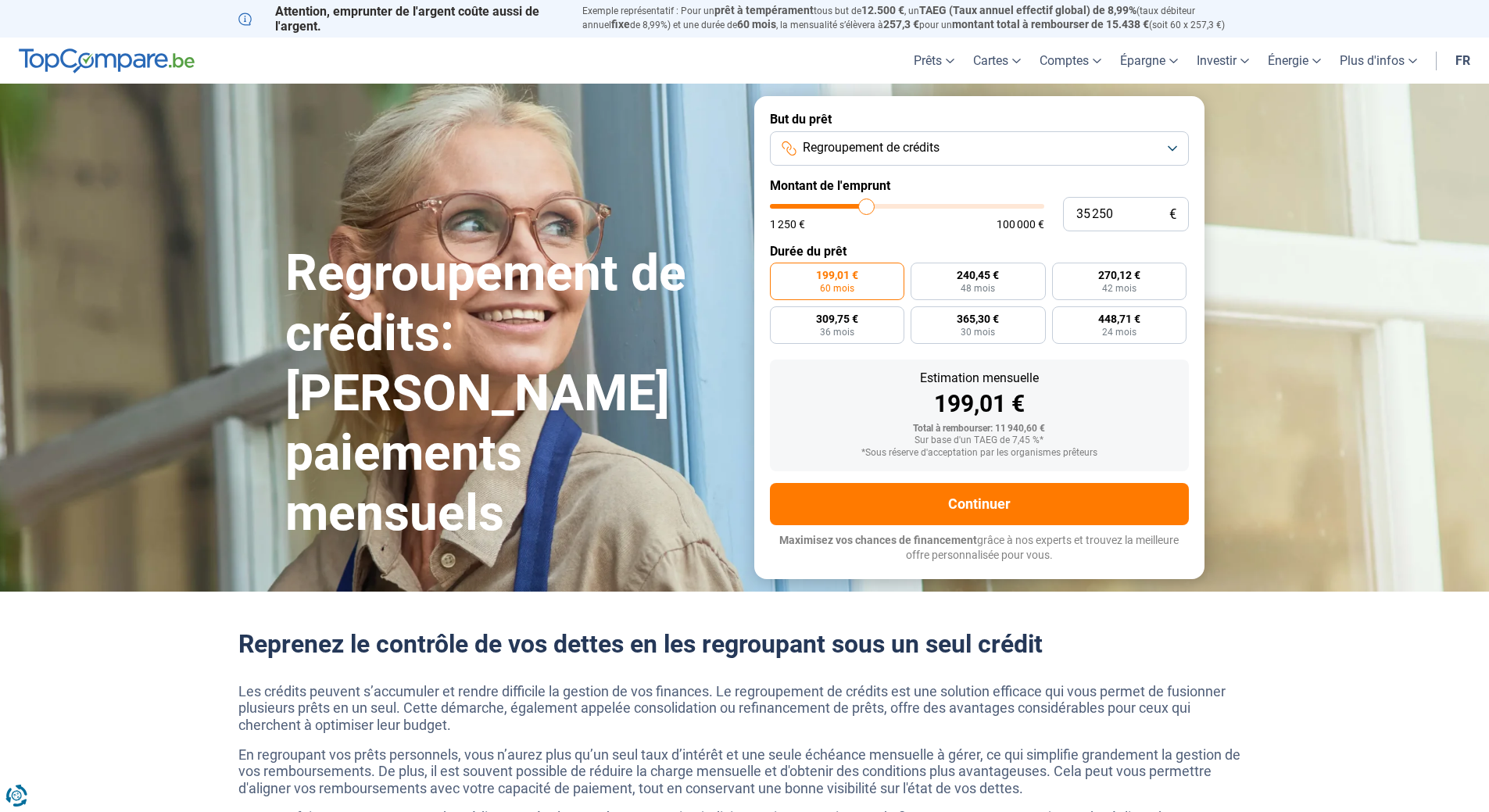
type input "34750"
type input "34 250"
type input "34250"
type input "34 000"
type input "34000"
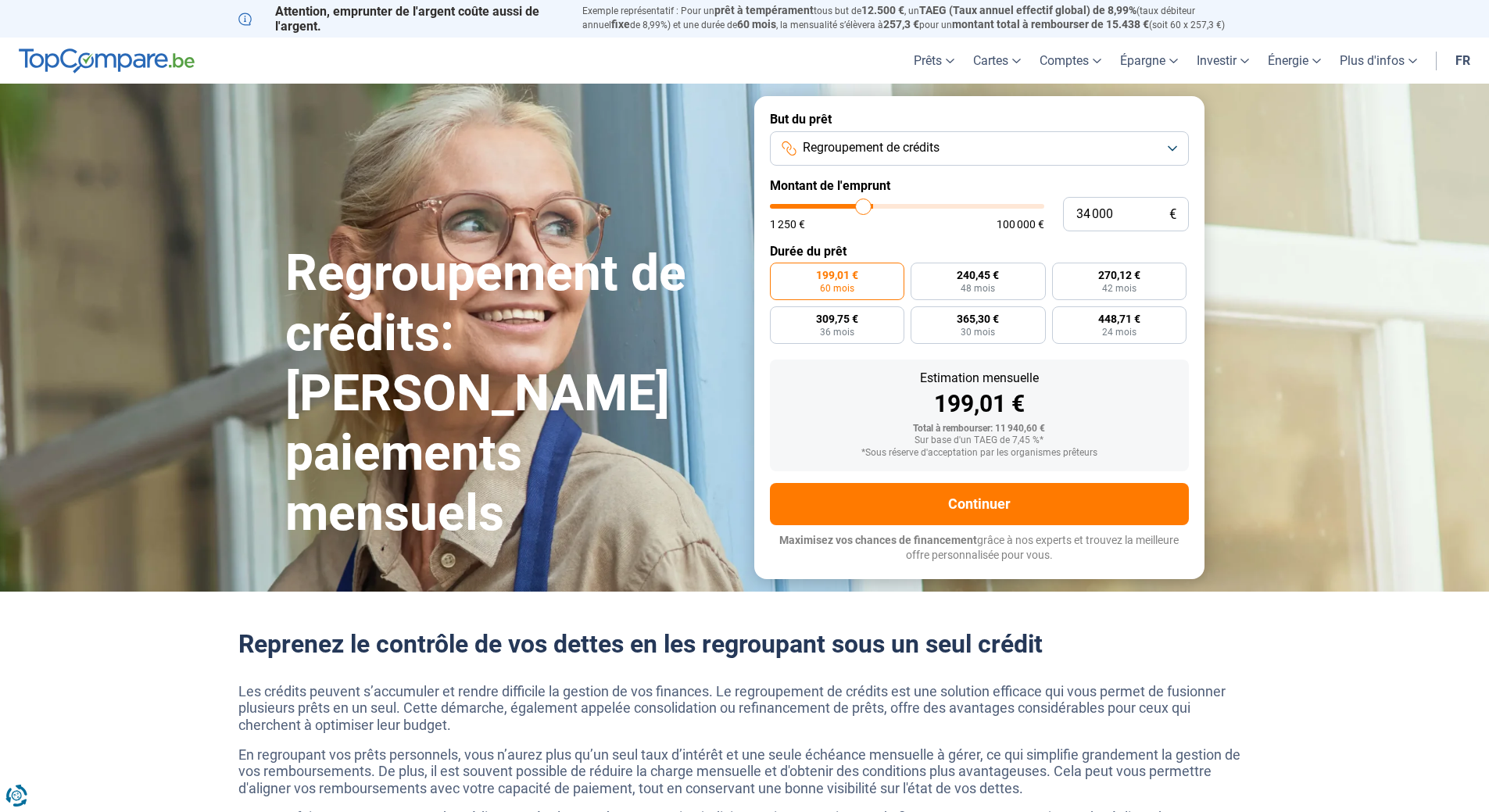
type input "33 750"
type input "33750"
type input "33 500"
type input "33500"
type input "33 250"
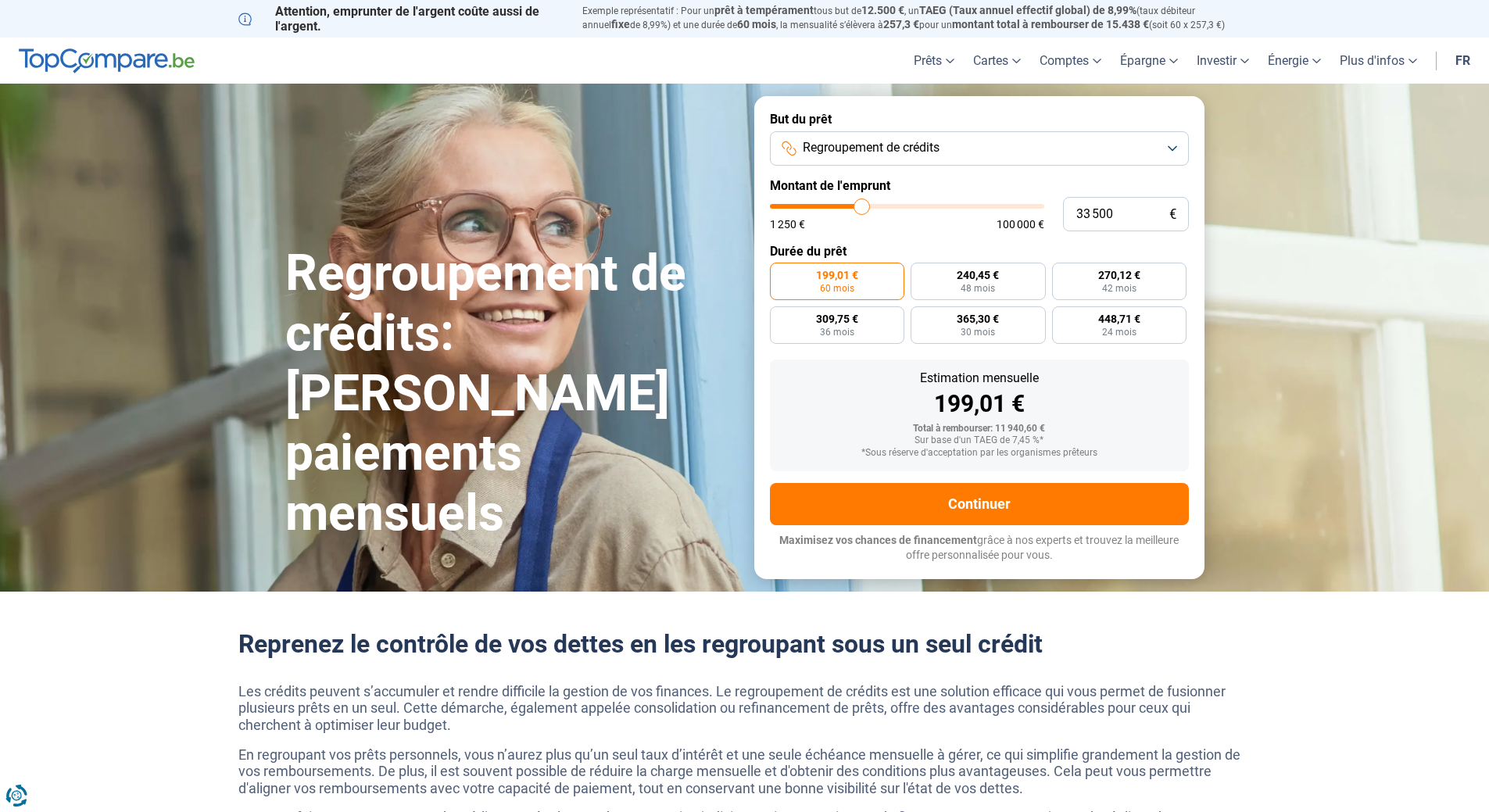
type input "33250"
type input "32 500"
type input "32500"
type input "30 750"
type input "30750"
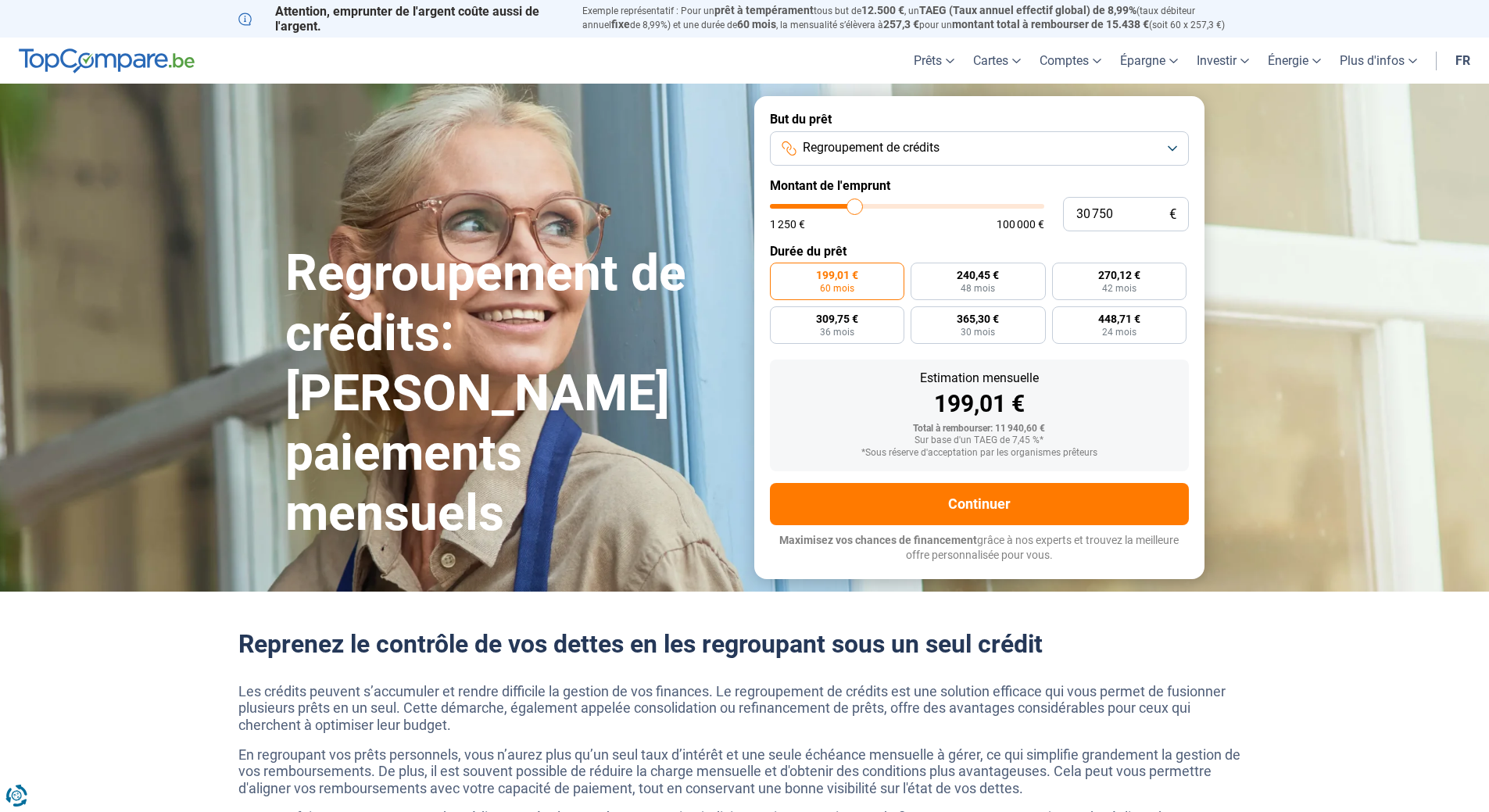
type input "29 250"
type input "29250"
type input "27 750"
type input "27750"
type input "26 500"
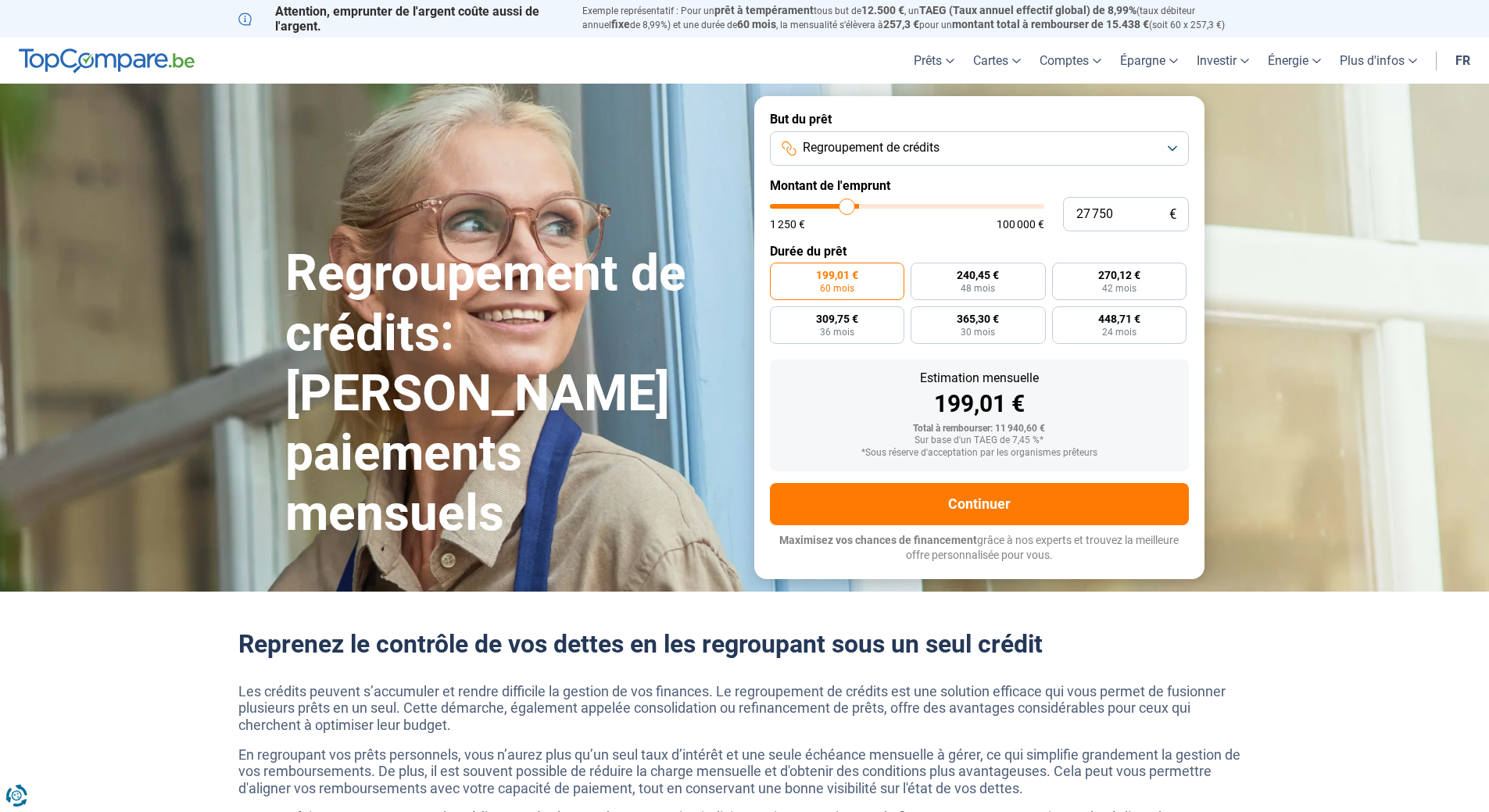
type input "26500"
type input "25 250"
type input "25250"
type input "24 750"
type input "24750"
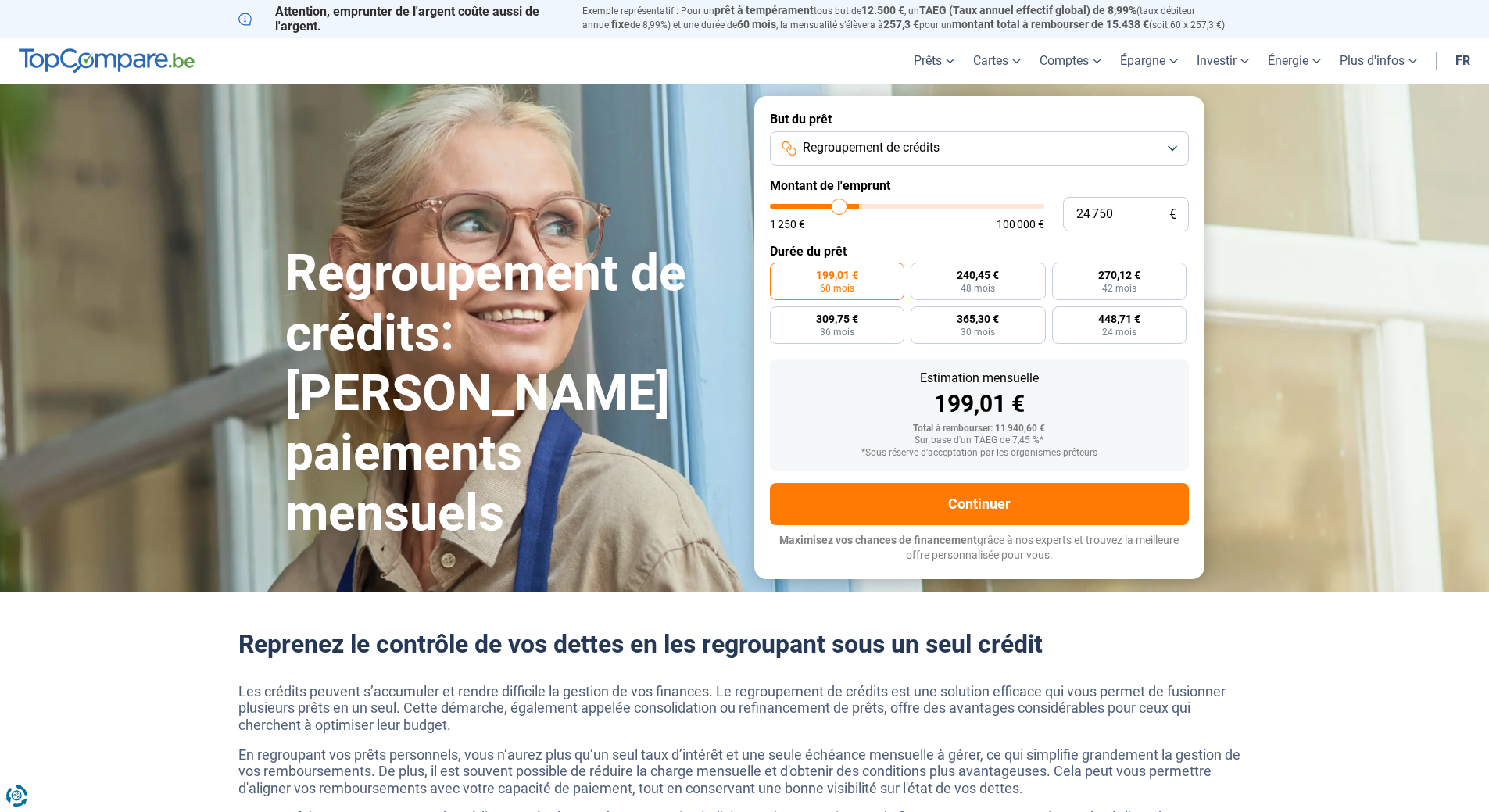
type input "24 500"
type input "24500"
type input "24 250"
type input "24250"
type input "23 750"
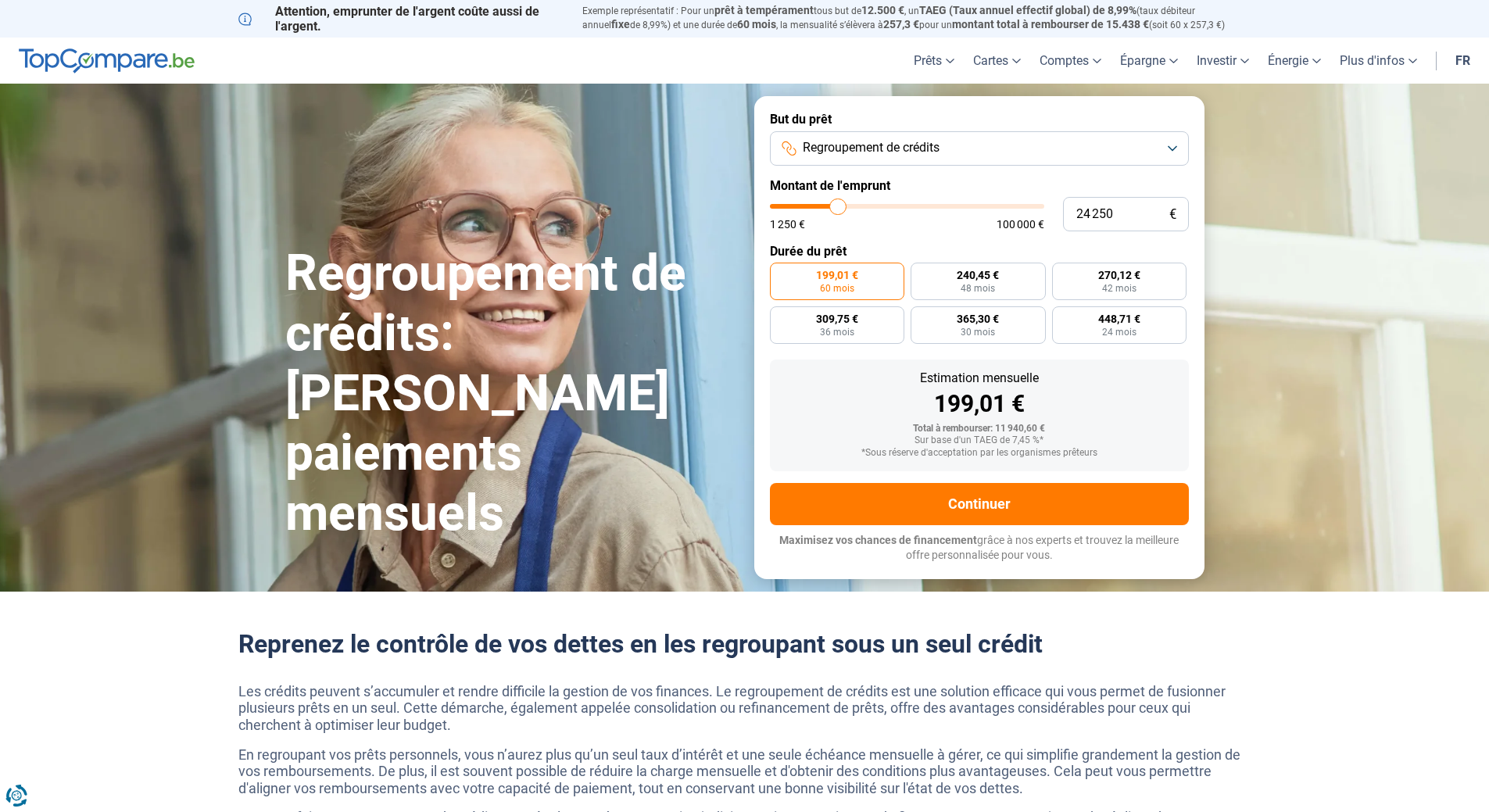
type input "23750"
type input "23 500"
type input "23500"
type input "23 250"
type input "23250"
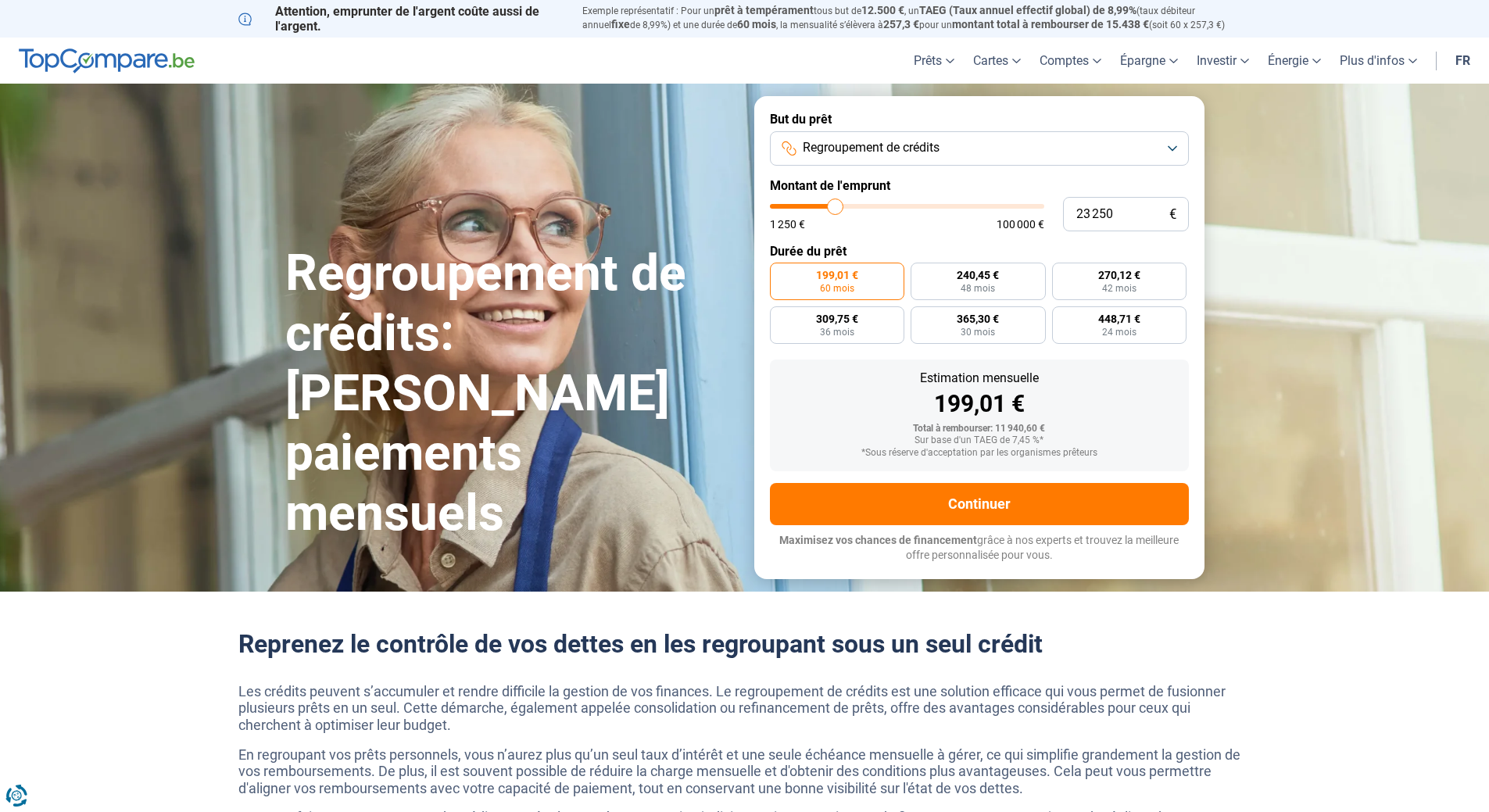
type input "23 000"
type input "23000"
type input "22 750"
type input "22750"
type input "22 250"
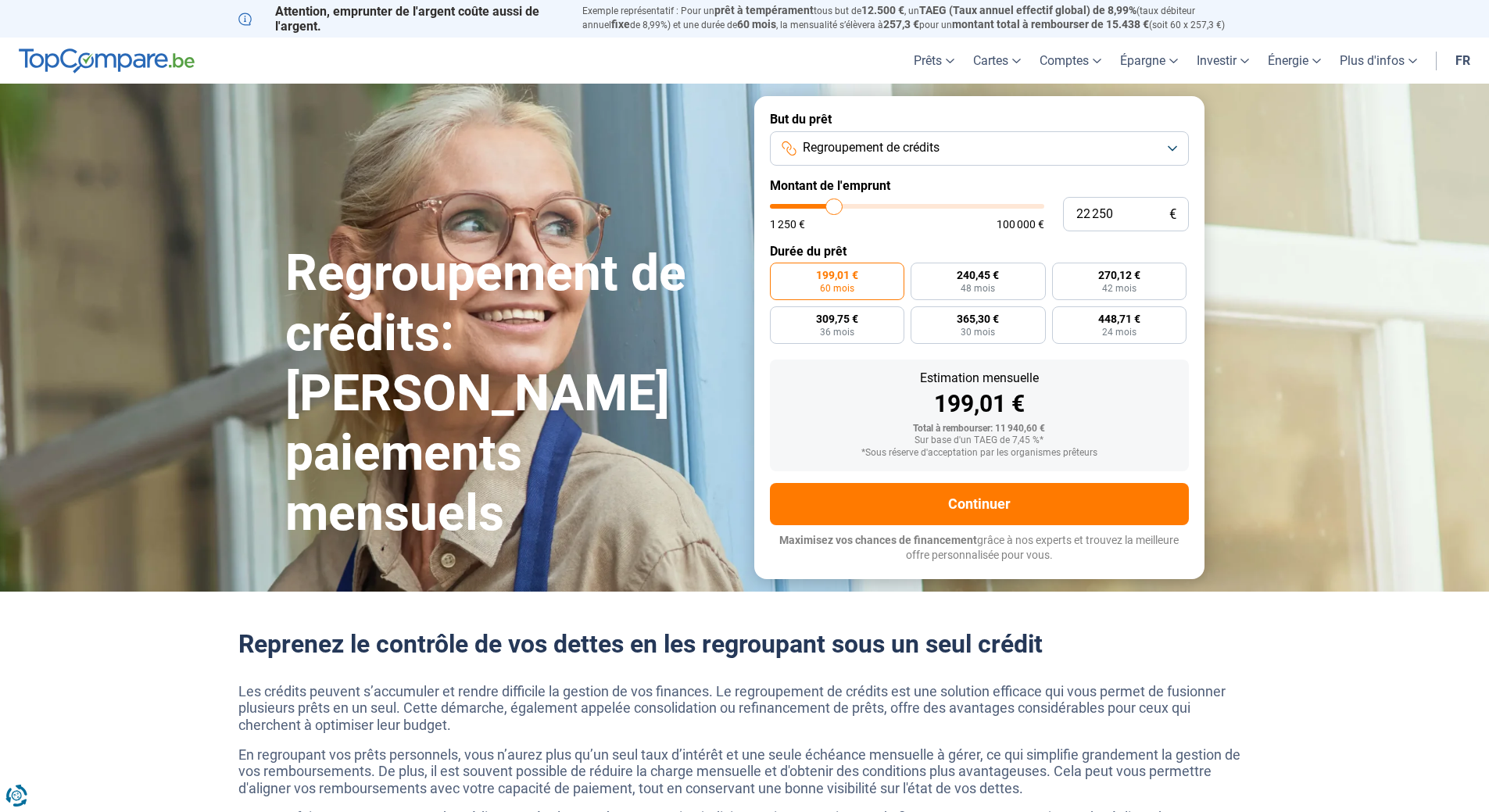
type input "22250"
type input "22 000"
type input "22000"
type input "21 750"
type input "21750"
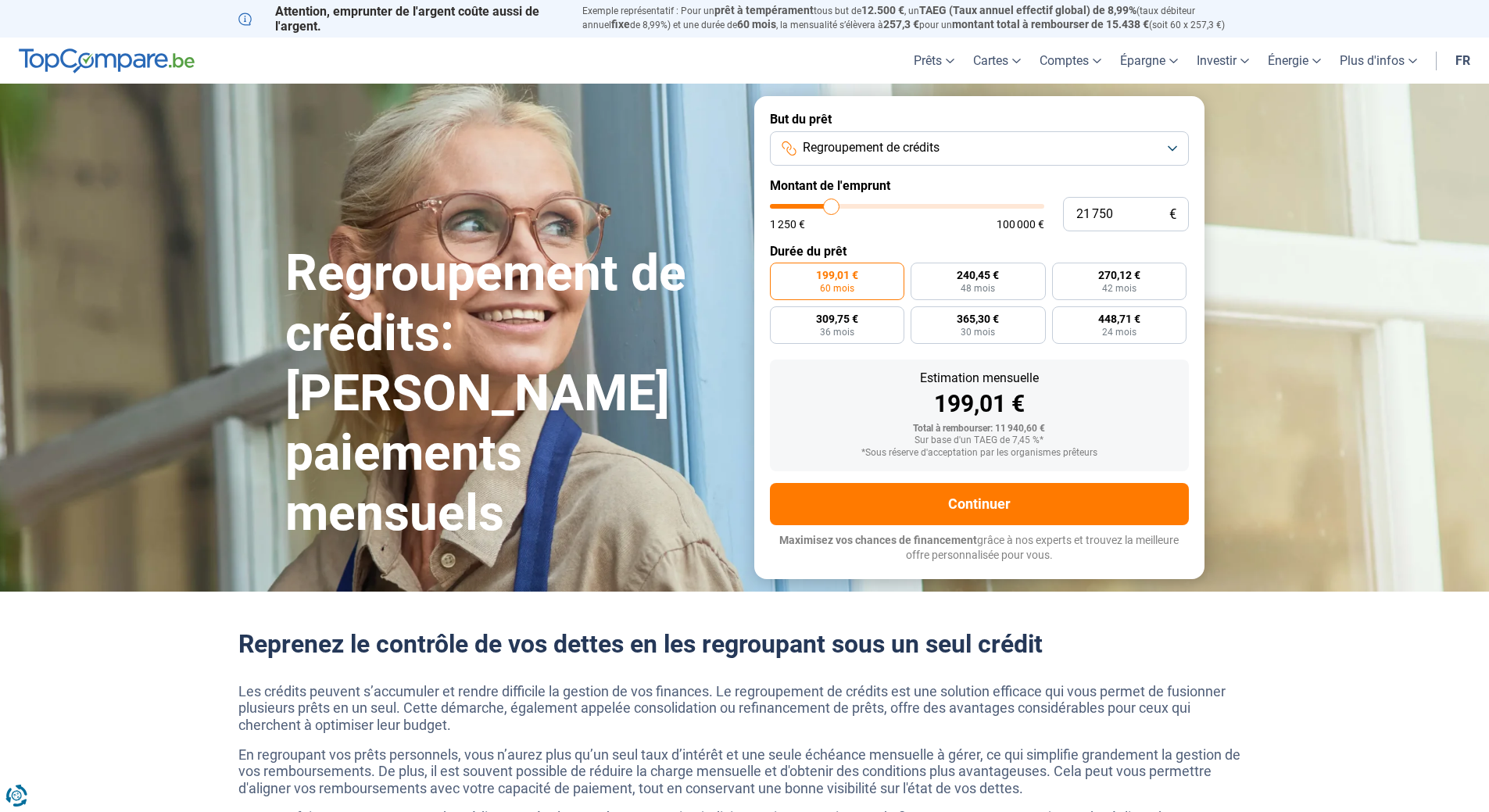
type input "21 500"
type input "21500"
type input "21 250"
type input "21250"
type input "20 750"
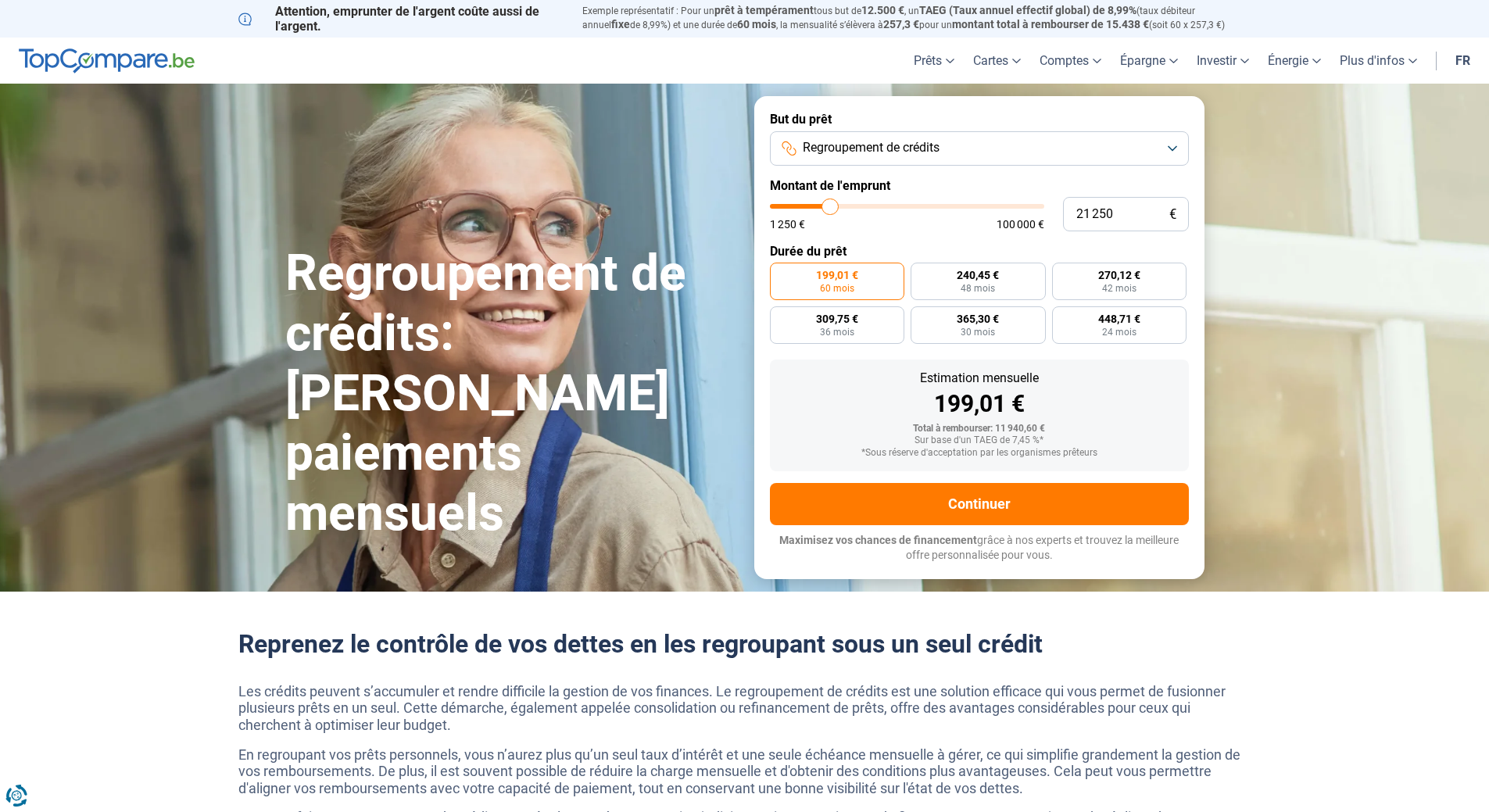
type input "20750"
type input "20 250"
type input "20250"
type input "20 000"
type input "20000"
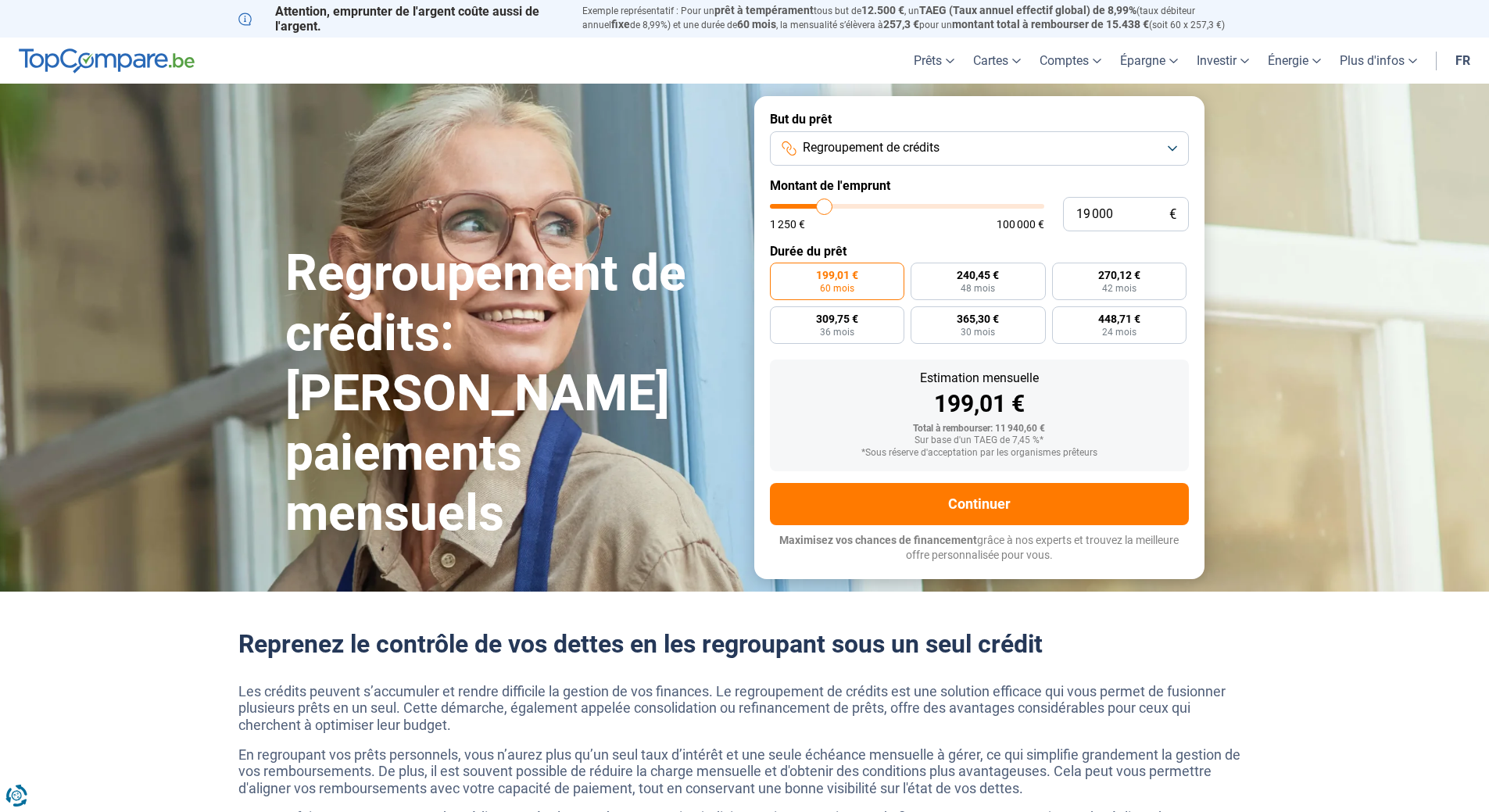
drag, startPoint x: 808, startPoint y: 204, endPoint x: 824, endPoint y: 195, distance: 18.4
click at [824, 204] on input "range" at bounding box center [907, 206] width 275 height 5
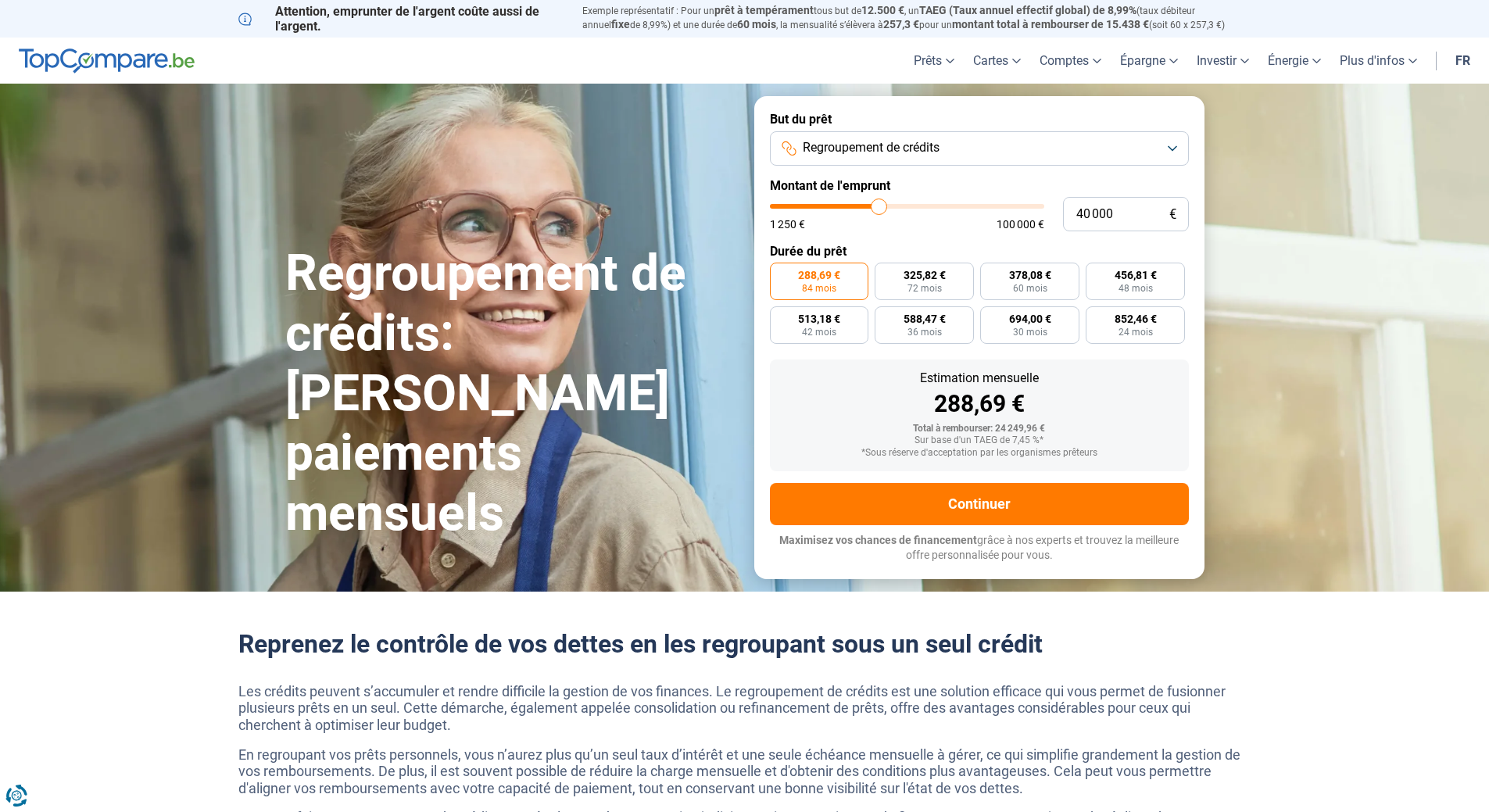
drag, startPoint x: 827, startPoint y: 206, endPoint x: 880, endPoint y: 207, distance: 53.0
click at [880, 207] on input "range" at bounding box center [907, 206] width 275 height 5
click at [1148, 275] on span "795,96 €" at bounding box center [1147, 276] width 42 height 11
click at [1117, 273] on input "795,96 € 60 mois" at bounding box center [1112, 267] width 10 height 10
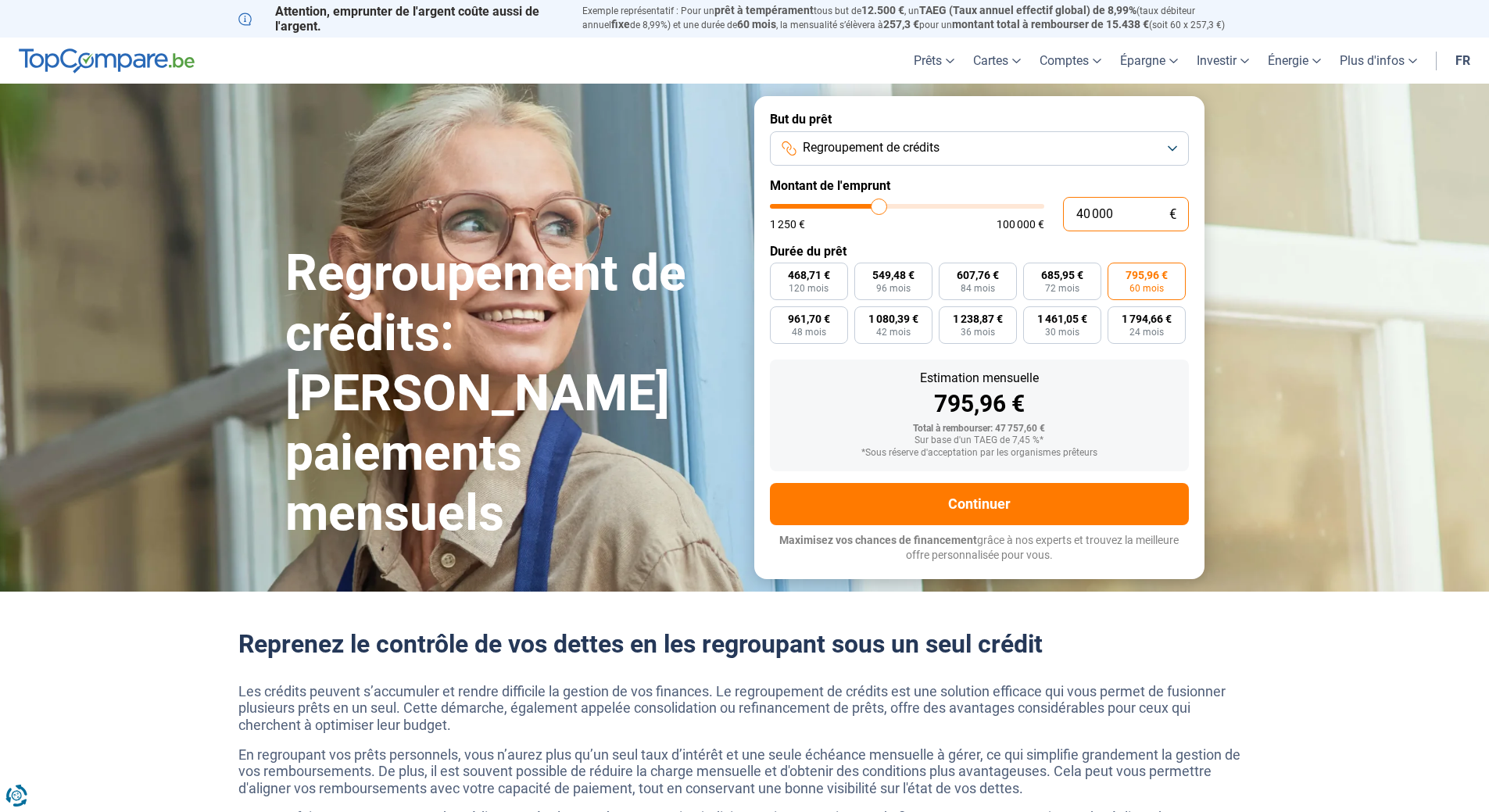
click at [1083, 213] on input "40 000" at bounding box center [1126, 214] width 126 height 34
click at [1154, 279] on span "994,95 €" at bounding box center [1147, 276] width 42 height 11
click at [1117, 273] on input "994,95 € 60 mois" at bounding box center [1112, 267] width 10 height 10
click at [1082, 213] on input "50 000" at bounding box center [1126, 214] width 126 height 34
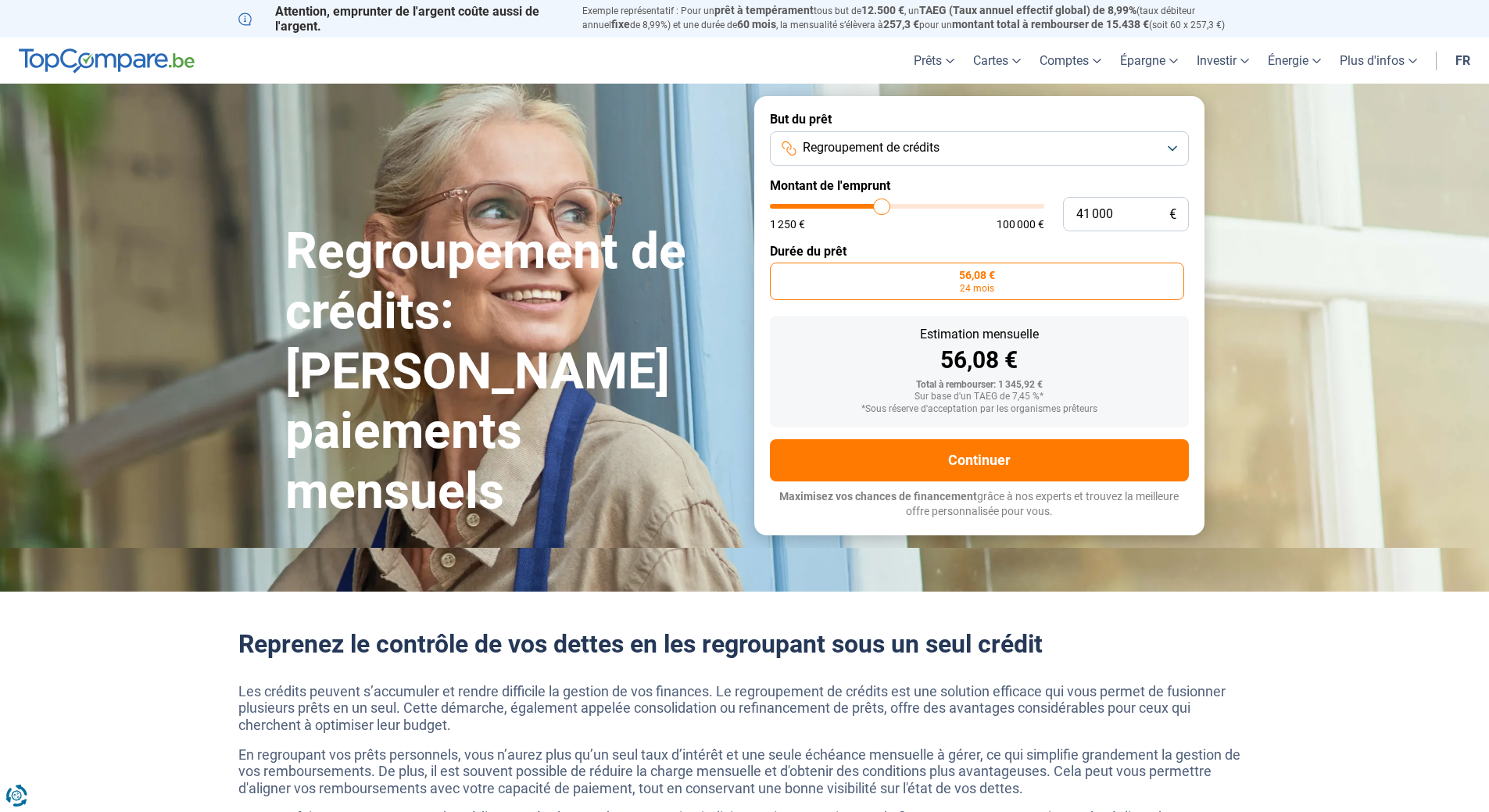
drag, startPoint x: 781, startPoint y: 204, endPoint x: 881, endPoint y: 211, distance: 100.2
click at [881, 208] on input "range" at bounding box center [907, 206] width 275 height 5
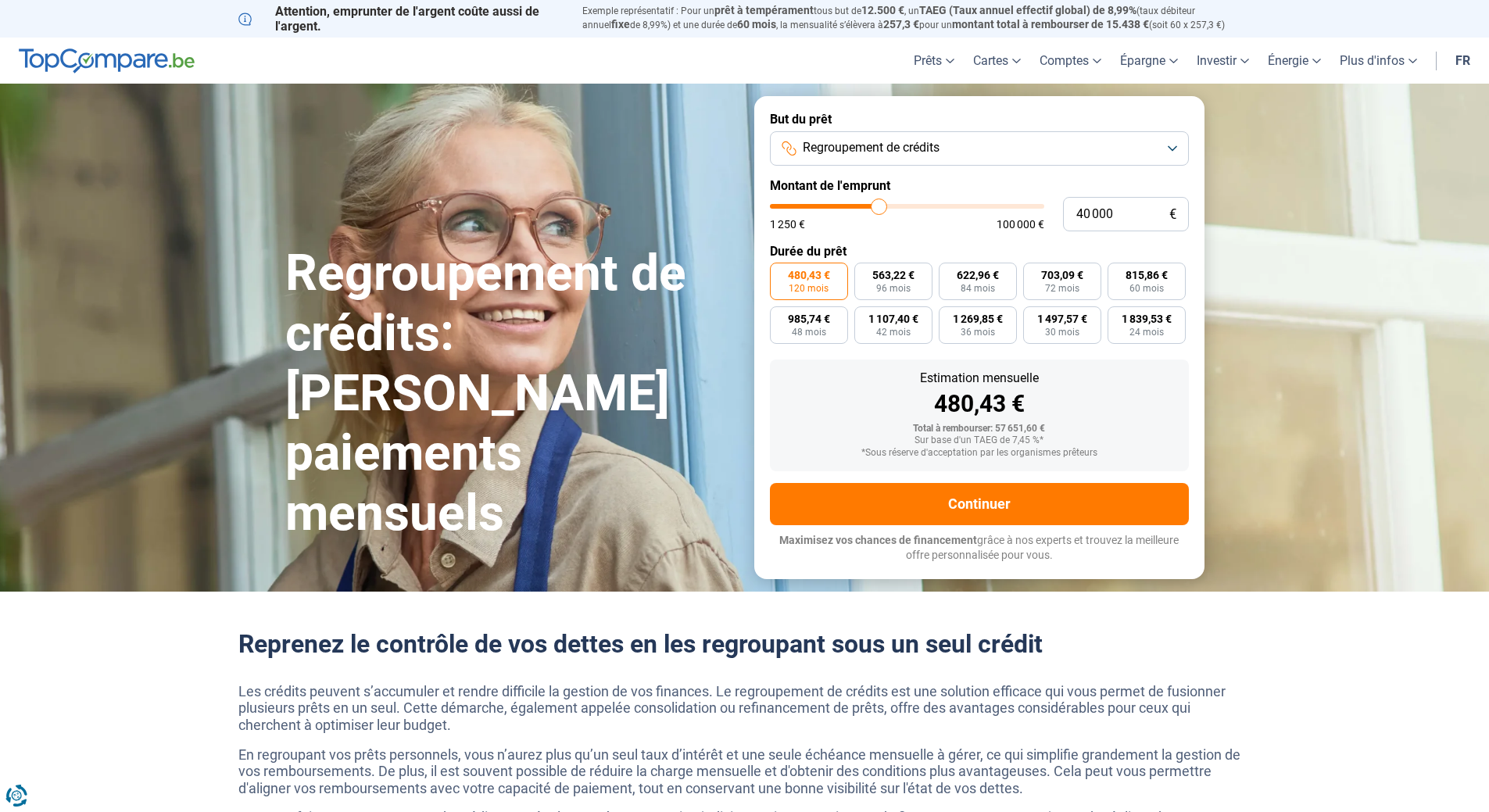
click at [880, 205] on input "range" at bounding box center [907, 206] width 275 height 5
drag, startPoint x: 884, startPoint y: 206, endPoint x: 892, endPoint y: 218, distance: 14.4
click at [892, 208] on input "range" at bounding box center [907, 206] width 275 height 5
drag, startPoint x: 889, startPoint y: 205, endPoint x: 880, endPoint y: 206, distance: 9.1
click at [880, 206] on input "range" at bounding box center [907, 206] width 275 height 5
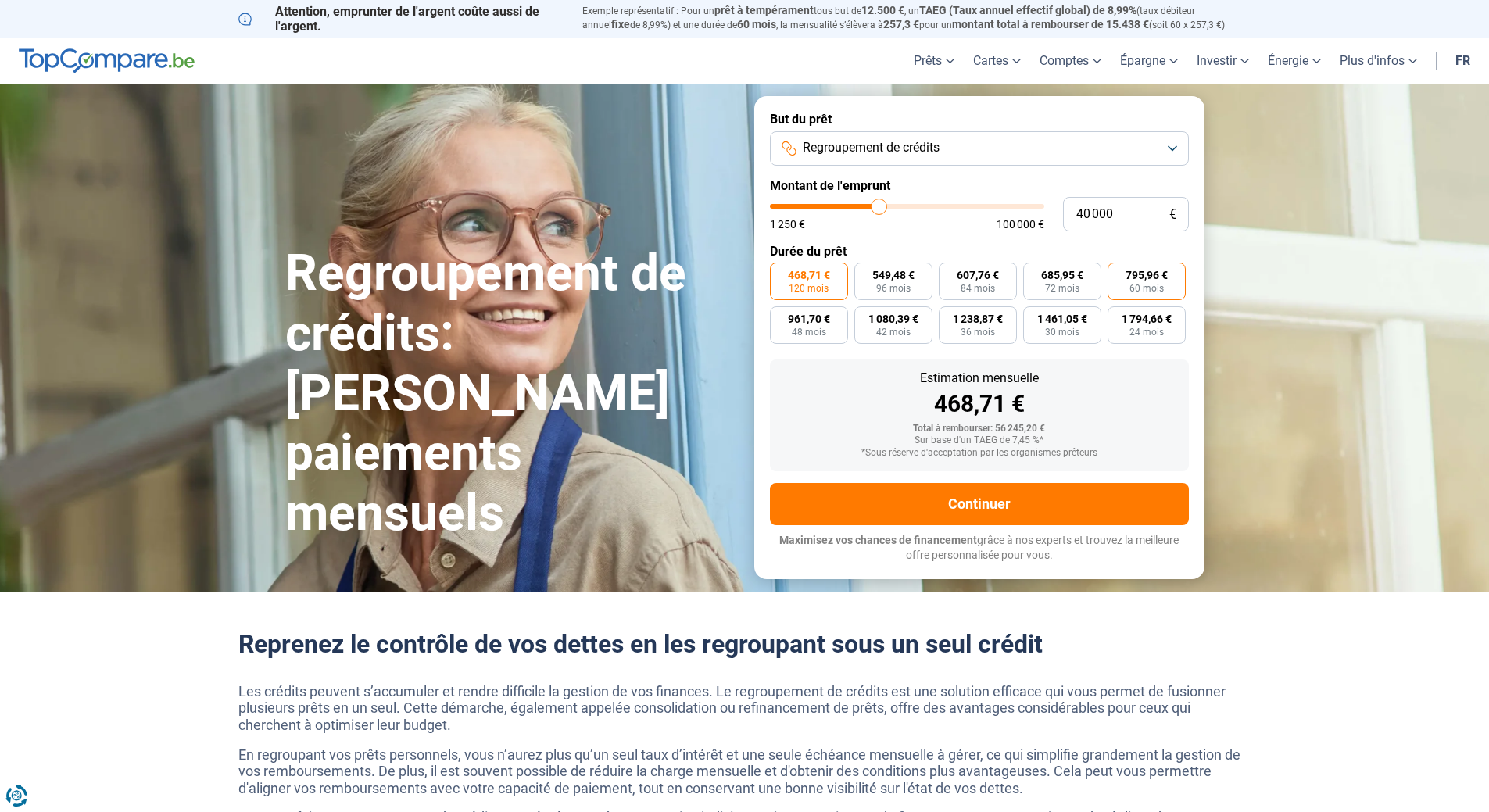
click at [1157, 283] on span "60 mois" at bounding box center [1147, 288] width 34 height 10
click at [1117, 273] on input "795,96 € 60 mois" at bounding box center [1112, 267] width 10 height 10
click at [1151, 283] on span "60 mois" at bounding box center [1147, 288] width 34 height 10
click at [1117, 273] on input "795,96 € 60 mois" at bounding box center [1112, 267] width 10 height 10
click at [881, 206] on input "range" at bounding box center [907, 206] width 275 height 5
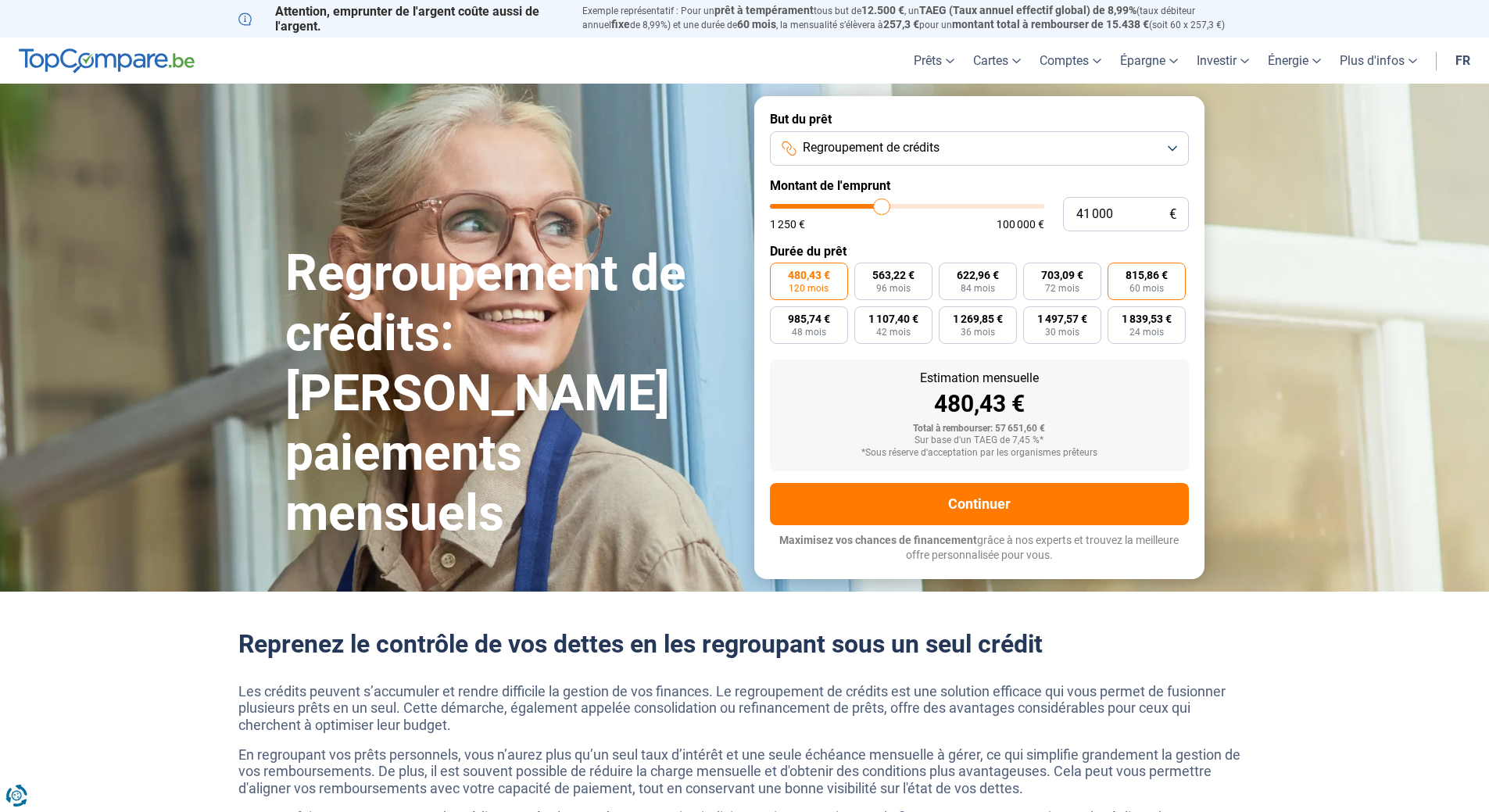
click at [1151, 283] on span "60 mois" at bounding box center [1147, 288] width 34 height 10
click at [1117, 273] on input "815,86 € 60 mois" at bounding box center [1112, 267] width 10 height 10
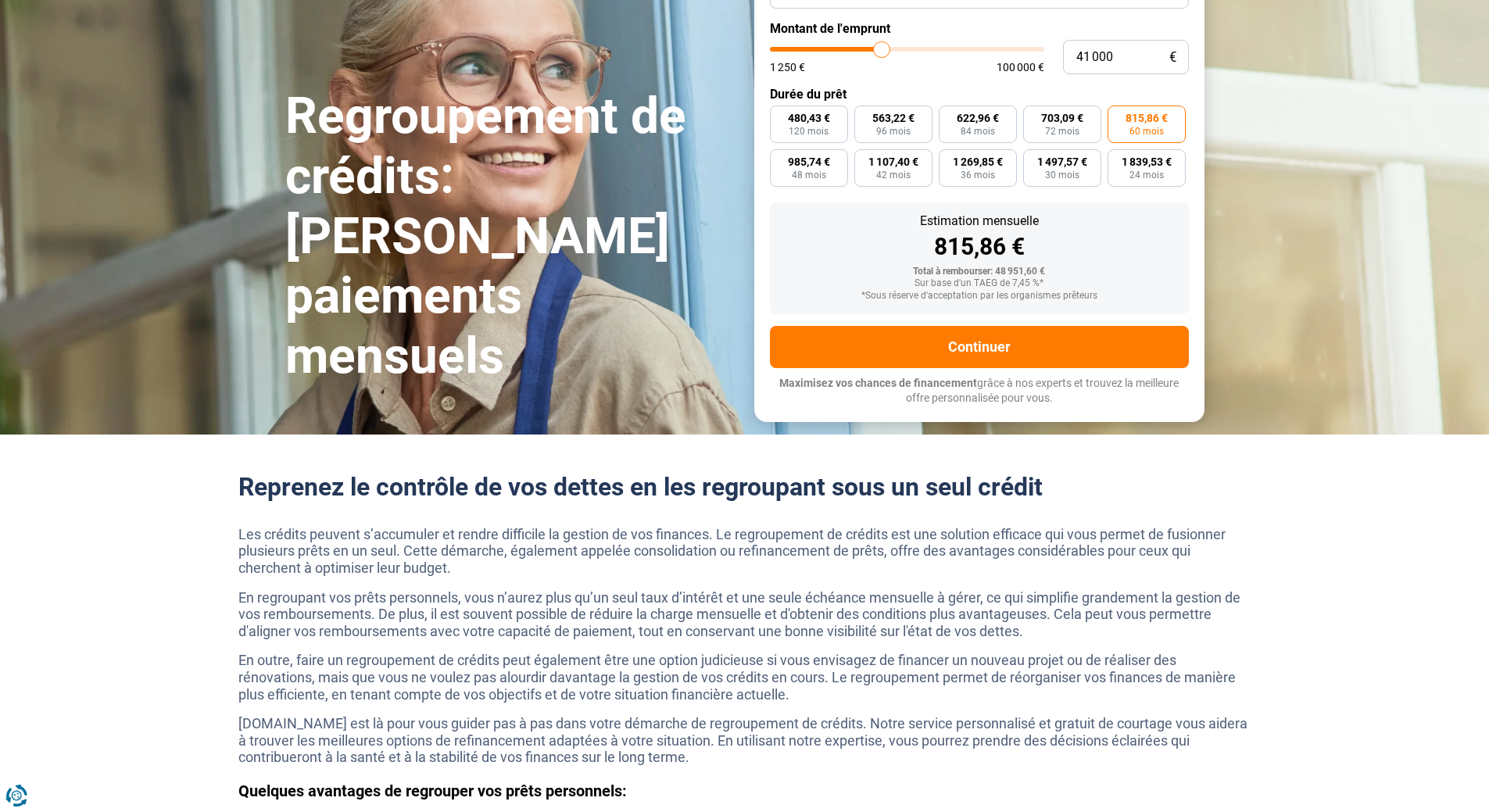
scroll to position [78, 0]
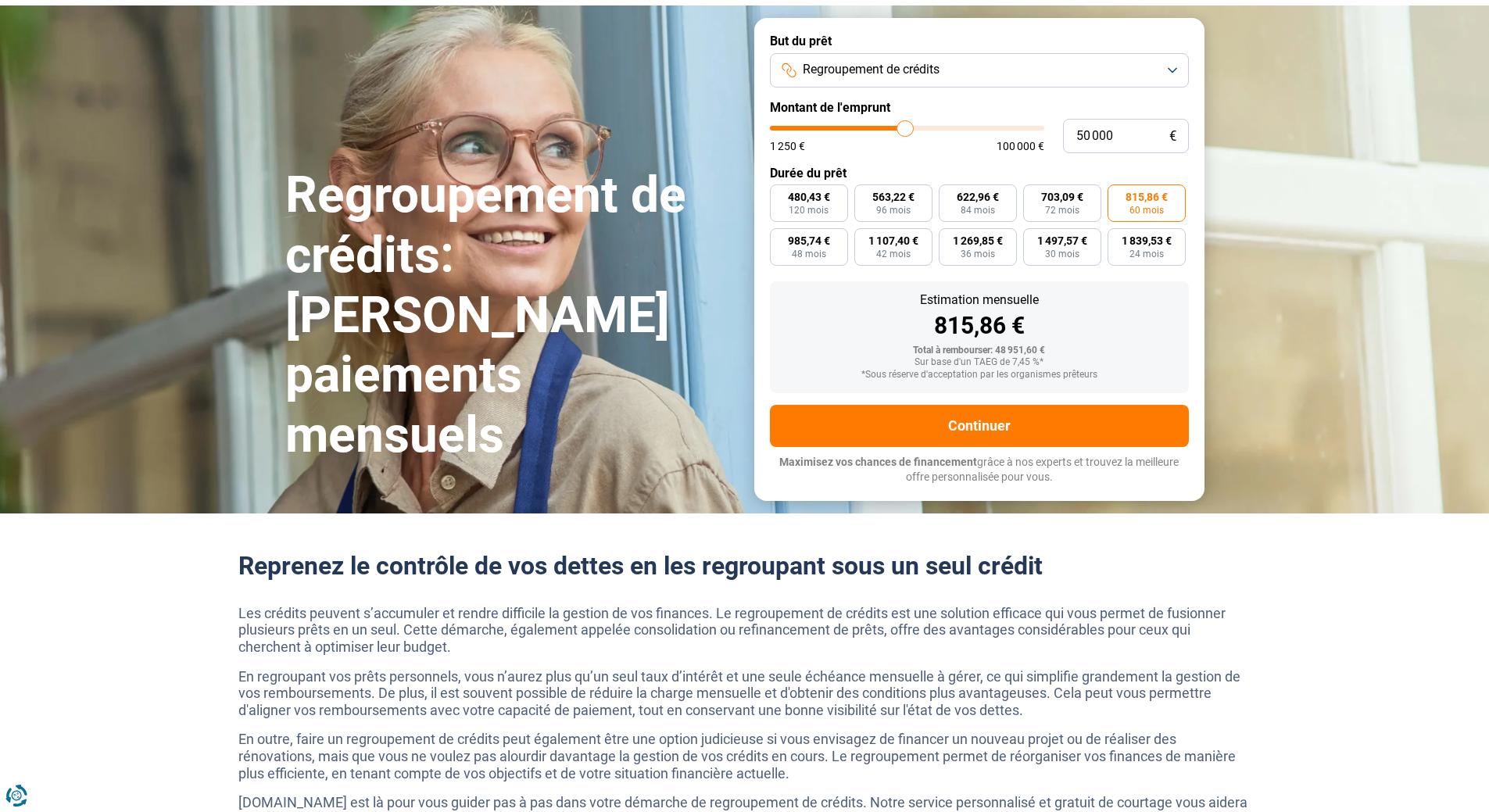
drag, startPoint x: 884, startPoint y: 129, endPoint x: 905, endPoint y: 127, distance: 21.1
click at [905, 127] on input "range" at bounding box center [907, 127] width 275 height 5
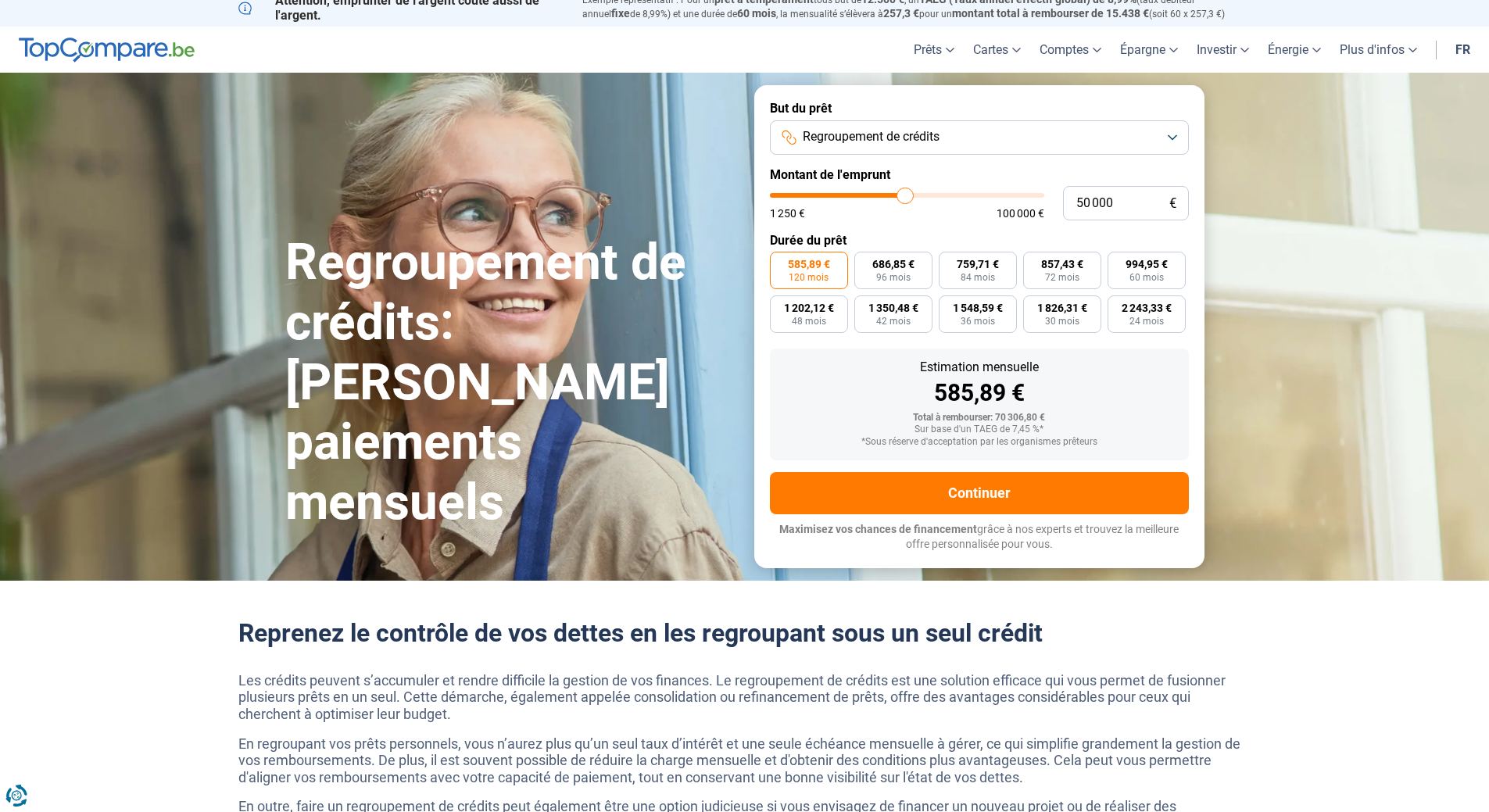
scroll to position [0, 0]
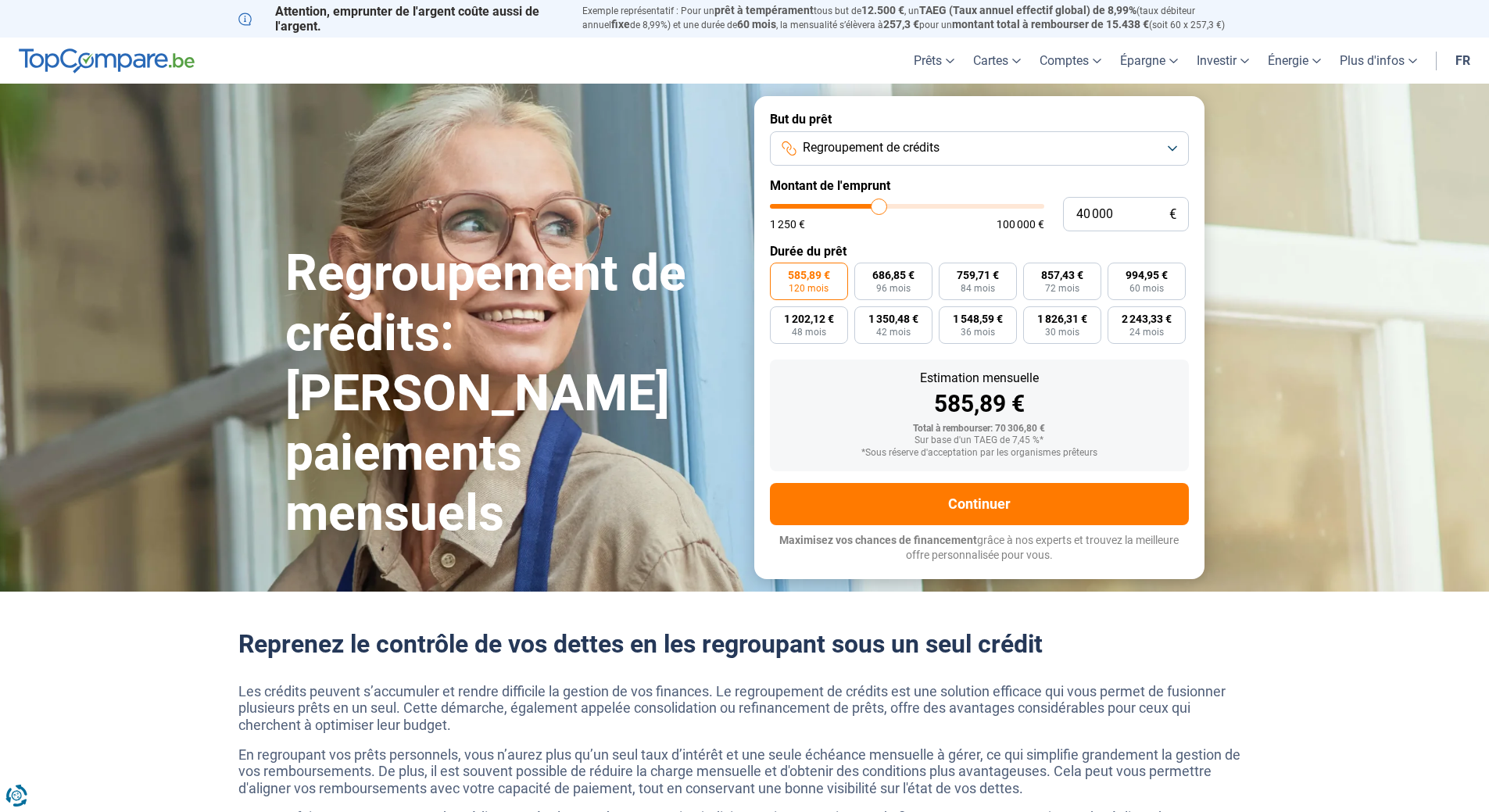
drag, startPoint x: 905, startPoint y: 205, endPoint x: 880, endPoint y: 208, distance: 25.2
click at [880, 208] on input "range" at bounding box center [907, 206] width 275 height 5
click at [1151, 284] on span "60 mois" at bounding box center [1147, 288] width 34 height 10
click at [1117, 273] on input "795,96 € 60 mois" at bounding box center [1112, 267] width 10 height 10
click at [881, 208] on input "range" at bounding box center [907, 206] width 275 height 5
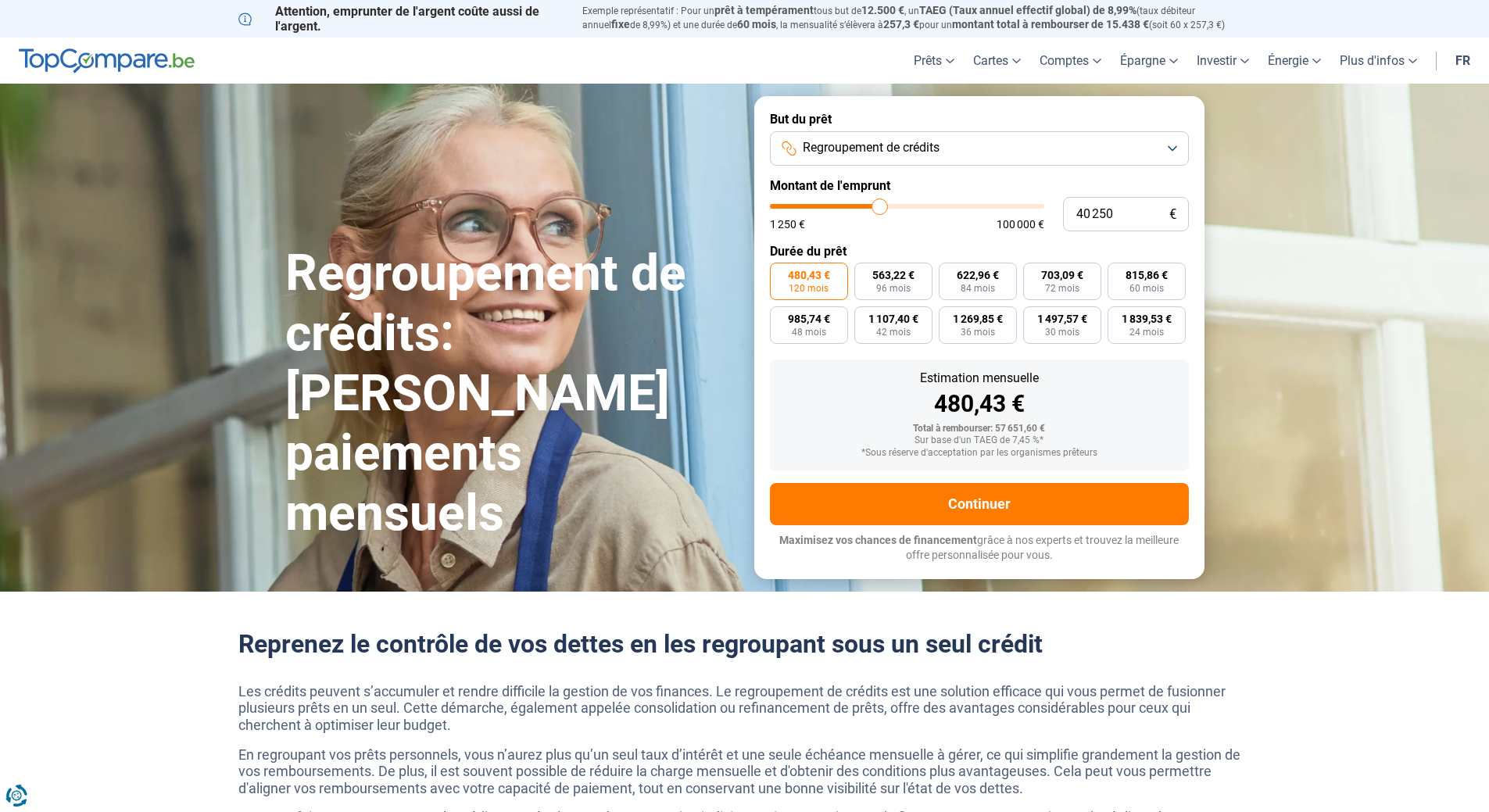
click at [880, 208] on input "range" at bounding box center [907, 206] width 275 height 5
click at [880, 208] on input "range" at bounding box center [907, 206] width 275 height 5
click at [882, 204] on input "range" at bounding box center [907, 206] width 275 height 5
click at [1134, 279] on span "820,84 €" at bounding box center [1147, 276] width 42 height 11
click at [1117, 273] on input "820,84 € 60 mois" at bounding box center [1112, 267] width 10 height 10
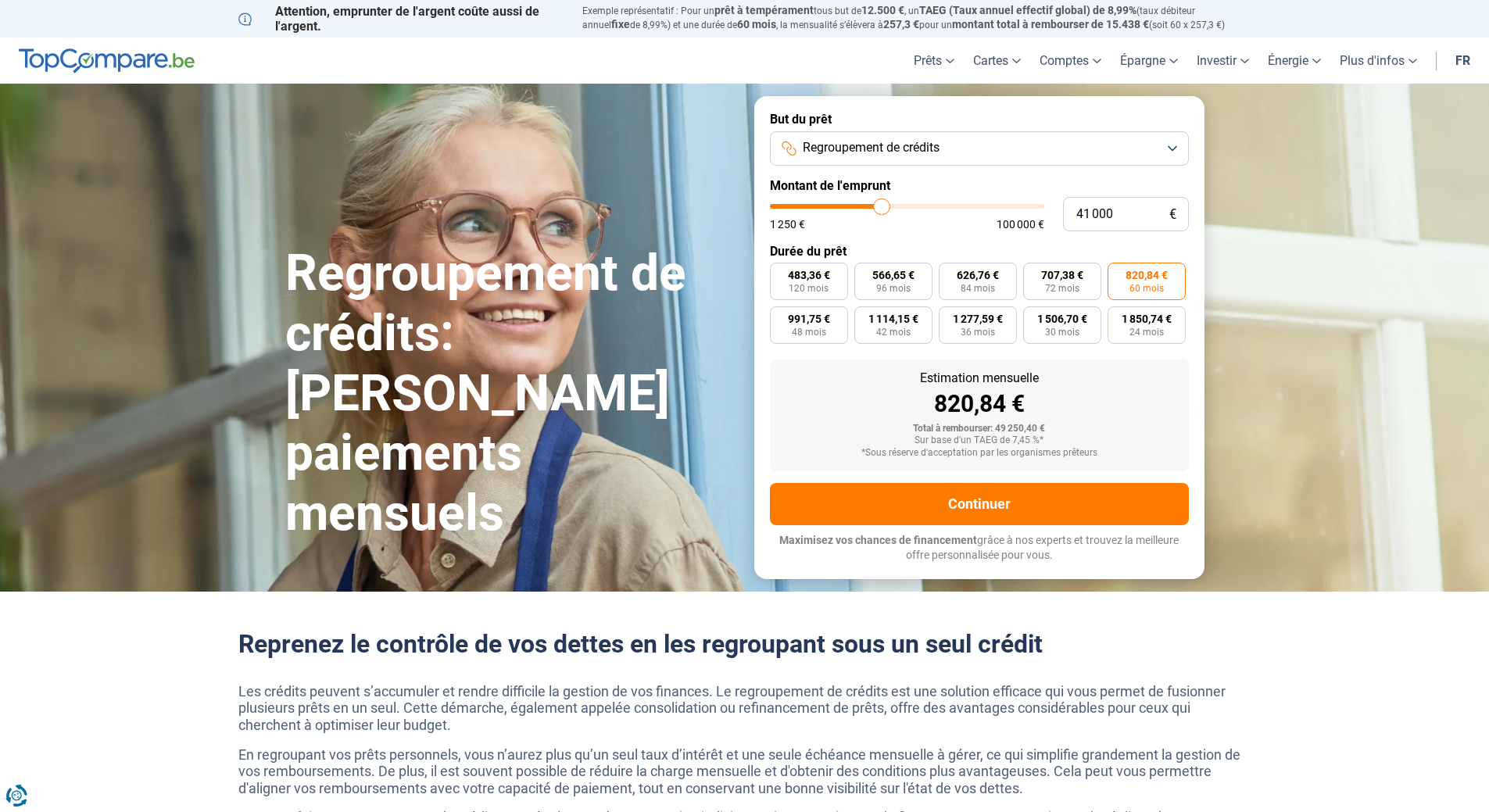
click at [881, 204] on input "range" at bounding box center [907, 206] width 275 height 5
click at [880, 204] on input "range" at bounding box center [907, 206] width 275 height 5
click at [1132, 278] on span "795,96 €" at bounding box center [1147, 276] width 42 height 11
click at [1117, 273] on input "795,96 € 60 mois" at bounding box center [1112, 267] width 10 height 10
